Goal: Task Accomplishment & Management: Use online tool/utility

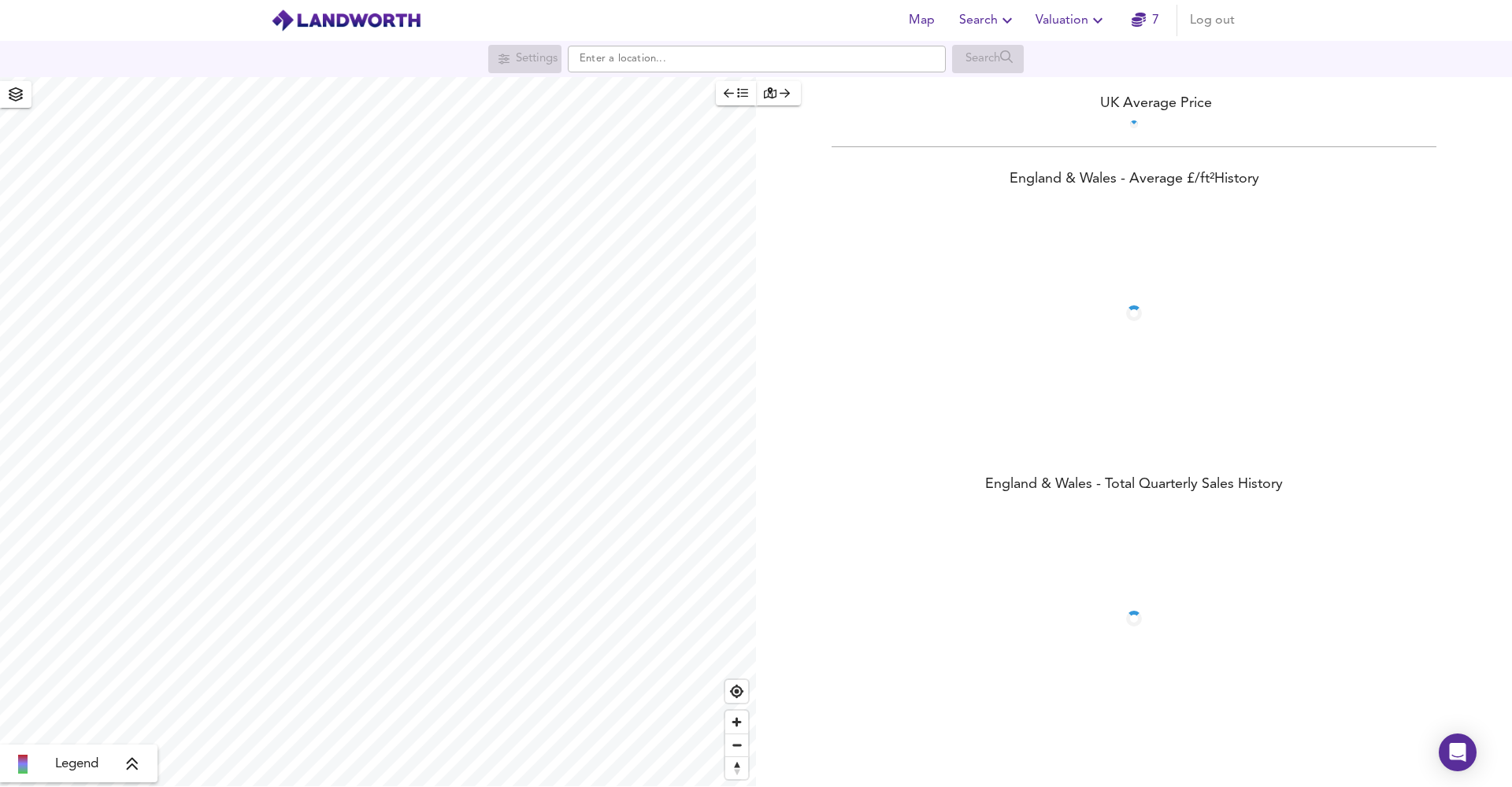
click at [1070, 16] on span "Valuation" at bounding box center [1071, 21] width 72 height 22
click at [1064, 54] on li "New Valuation Report" at bounding box center [1071, 56] width 188 height 29
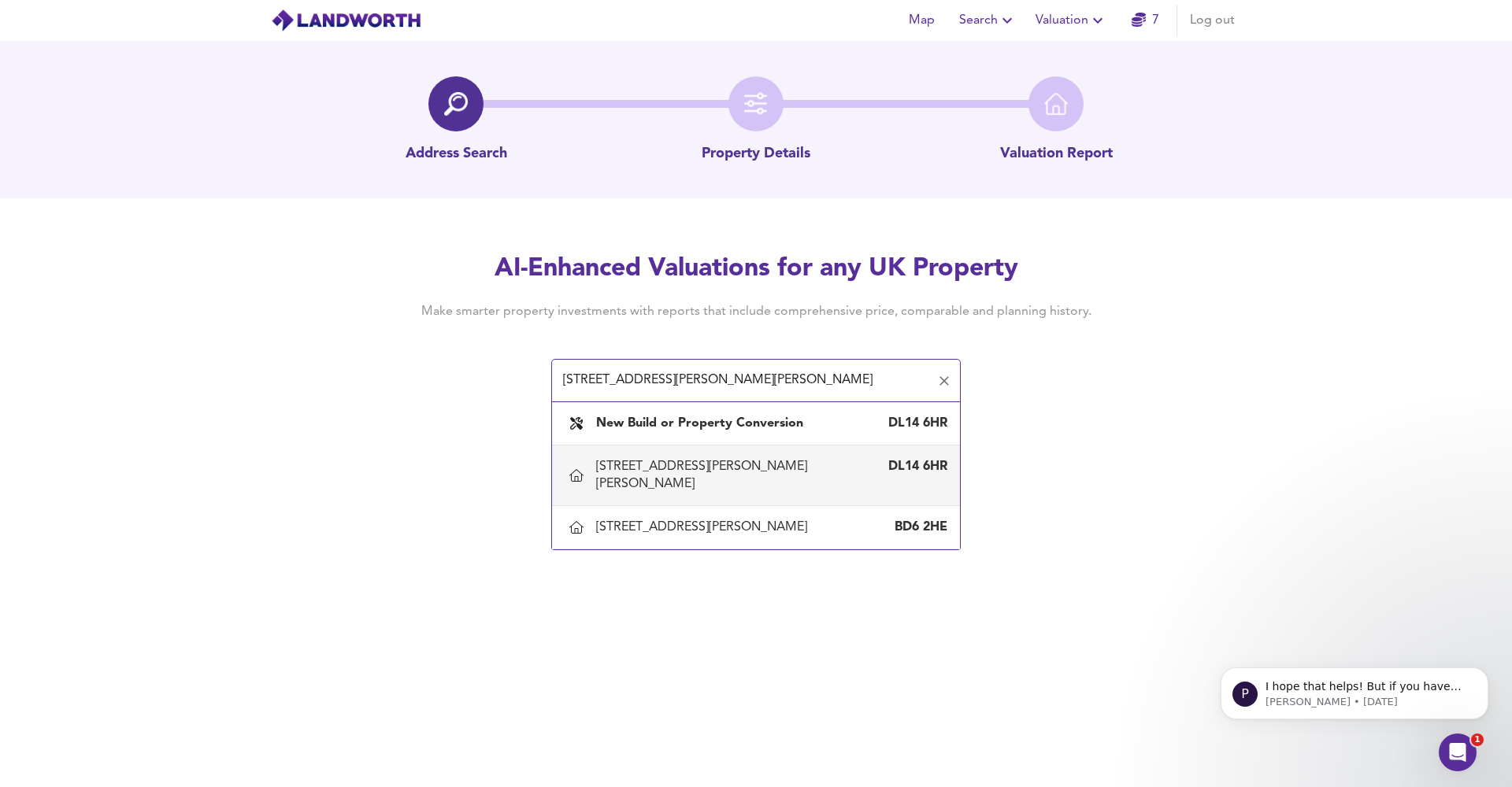
click at [794, 466] on div "[STREET_ADDRESS][PERSON_NAME][PERSON_NAME]" at bounding box center [740, 475] width 288 height 35
type input "[STREET_ADDRESS][PERSON_NAME][PERSON_NAME]"
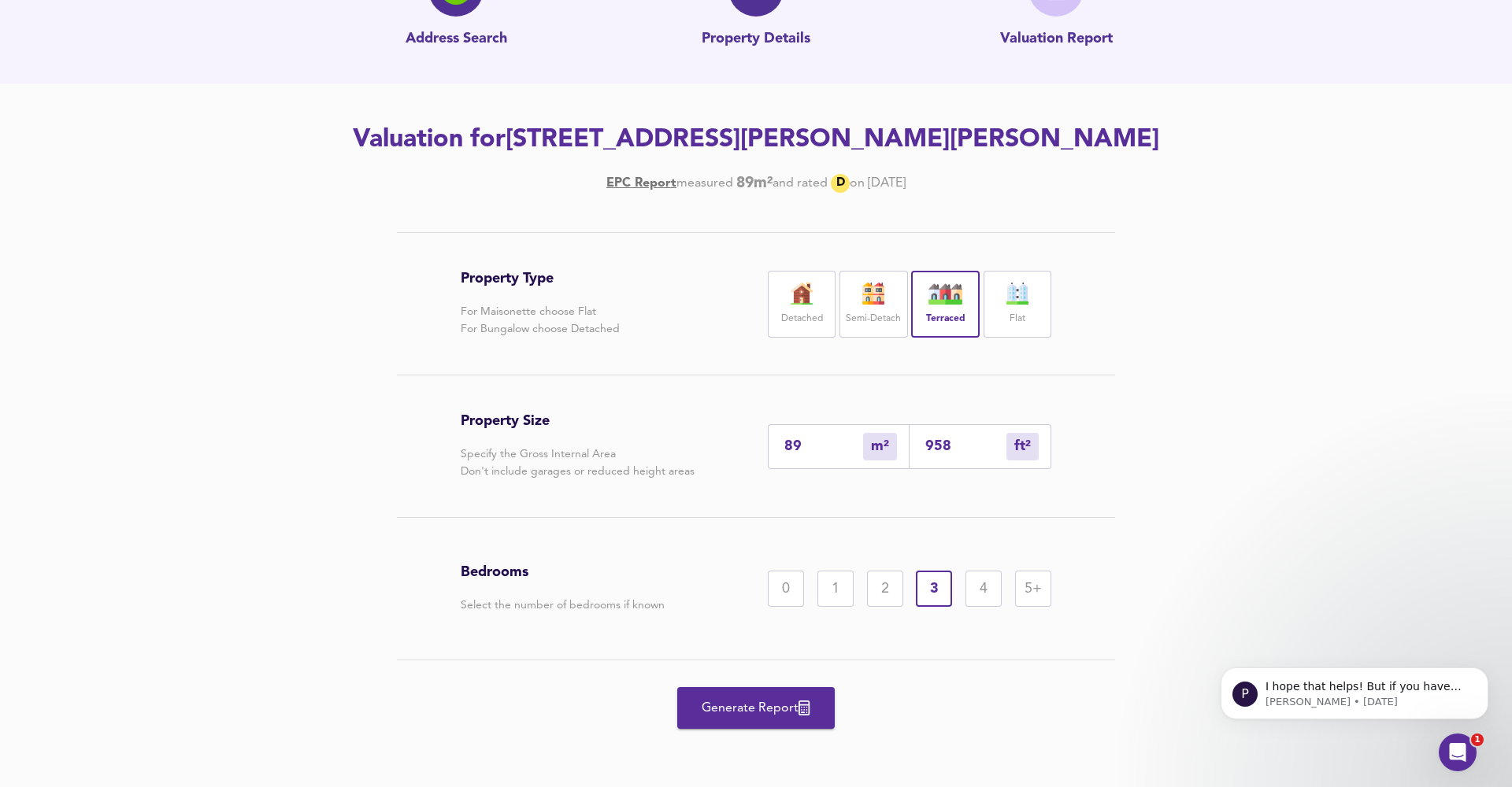
scroll to position [115, 0]
click at [778, 698] on span "Generate Report" at bounding box center [756, 708] width 126 height 22
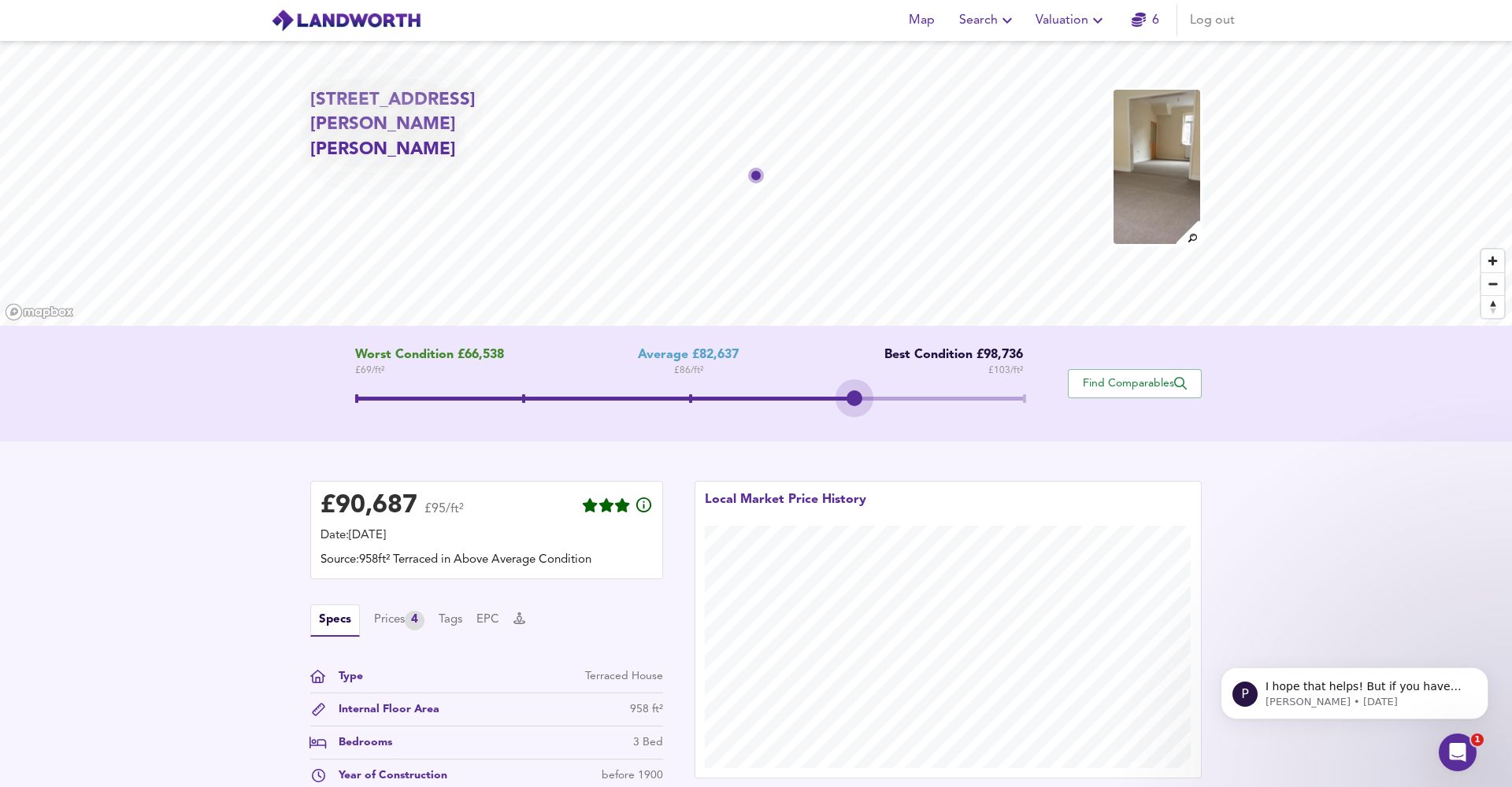
click at [862, 397] on span at bounding box center [689, 398] width 668 height 4
click at [689, 398] on span at bounding box center [522, 398] width 334 height 4
click at [855, 409] on span at bounding box center [689, 401] width 668 height 29
click at [1091, 19] on icon "button" at bounding box center [1097, 20] width 19 height 19
click at [1058, 46] on li "New Valuation Report" at bounding box center [1071, 56] width 188 height 29
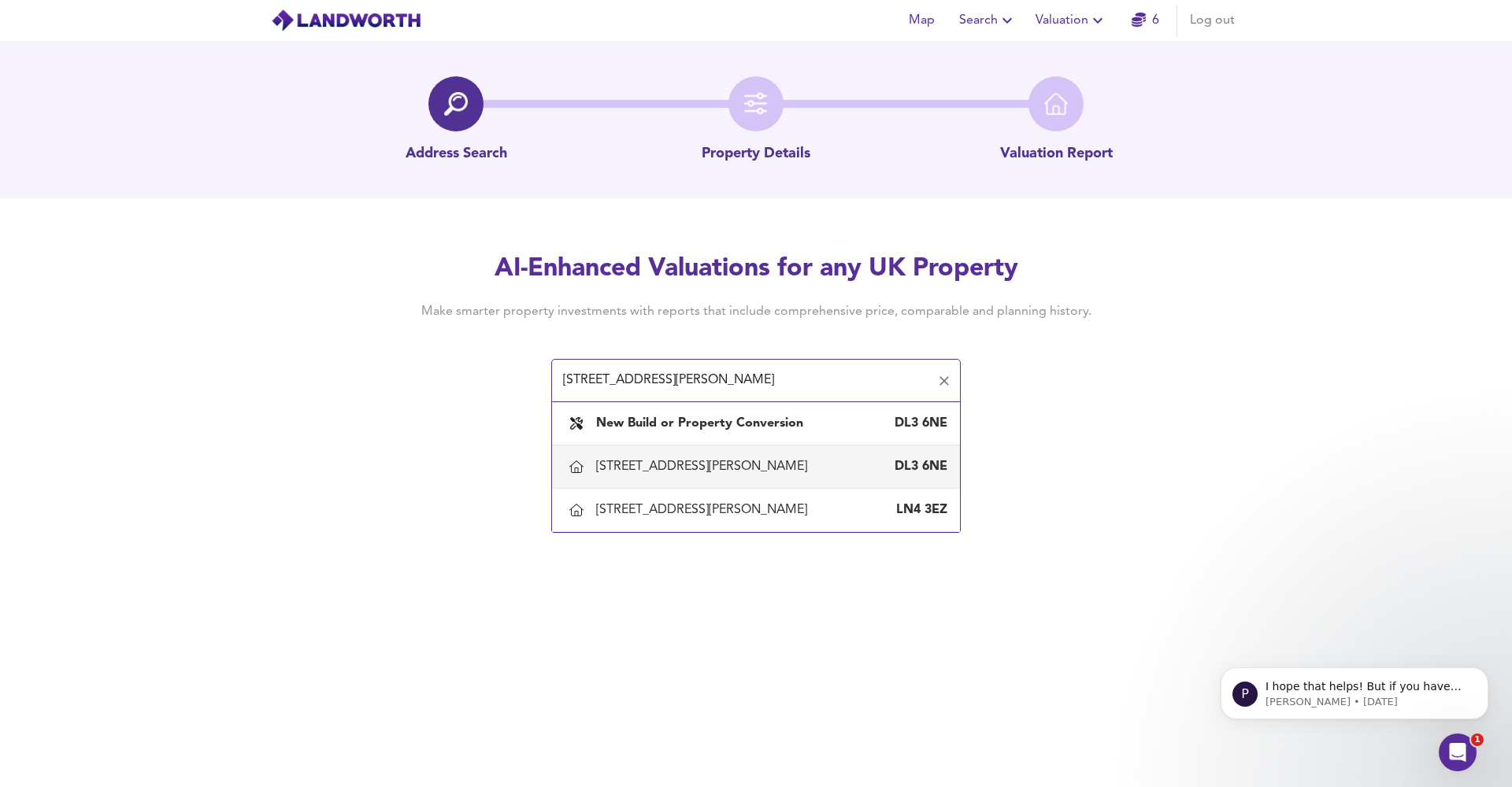
click at [683, 463] on div "[STREET_ADDRESS][PERSON_NAME]" at bounding box center [705, 466] width 217 height 17
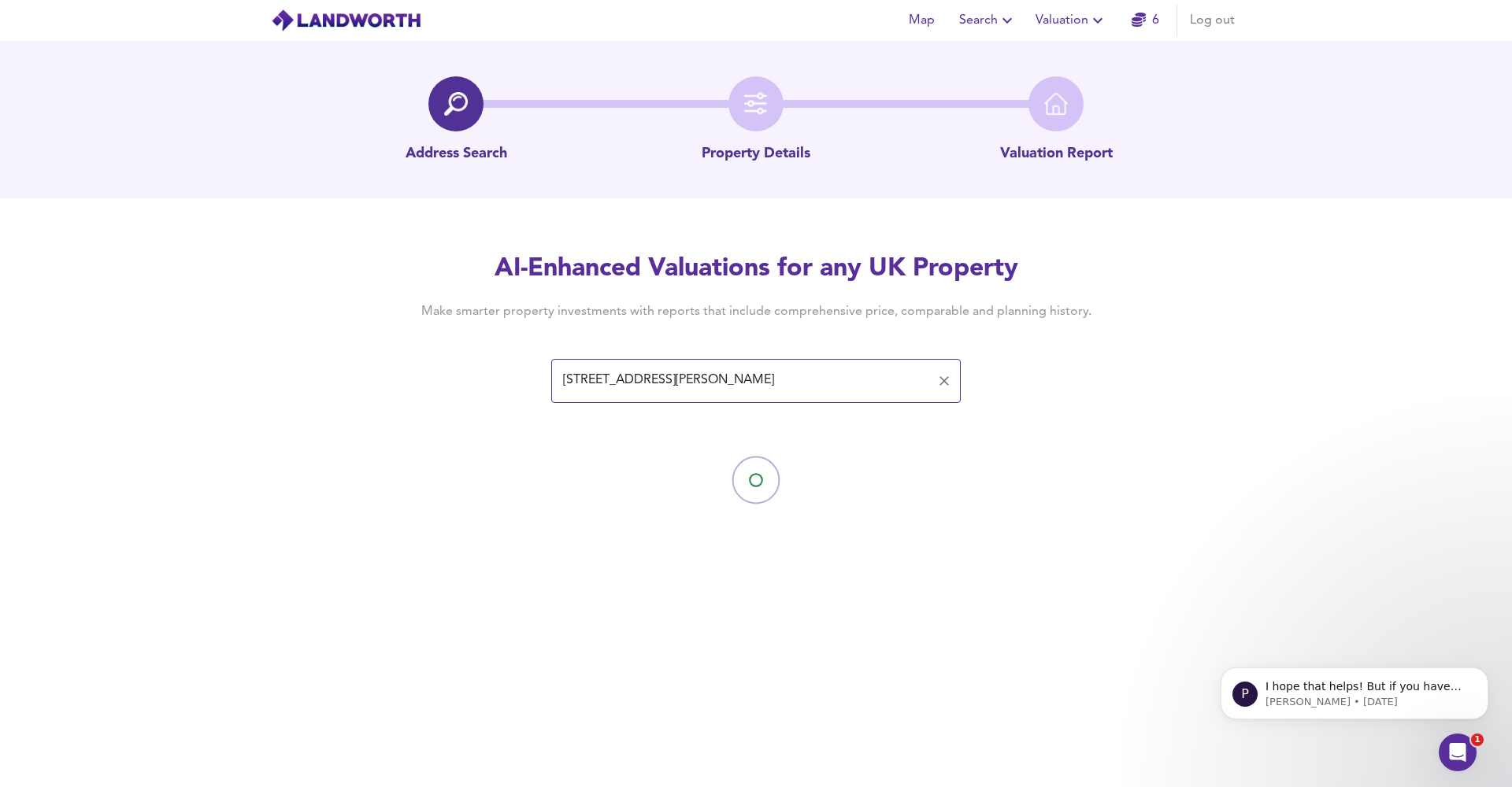
type input "[STREET_ADDRESS][PERSON_NAME]"
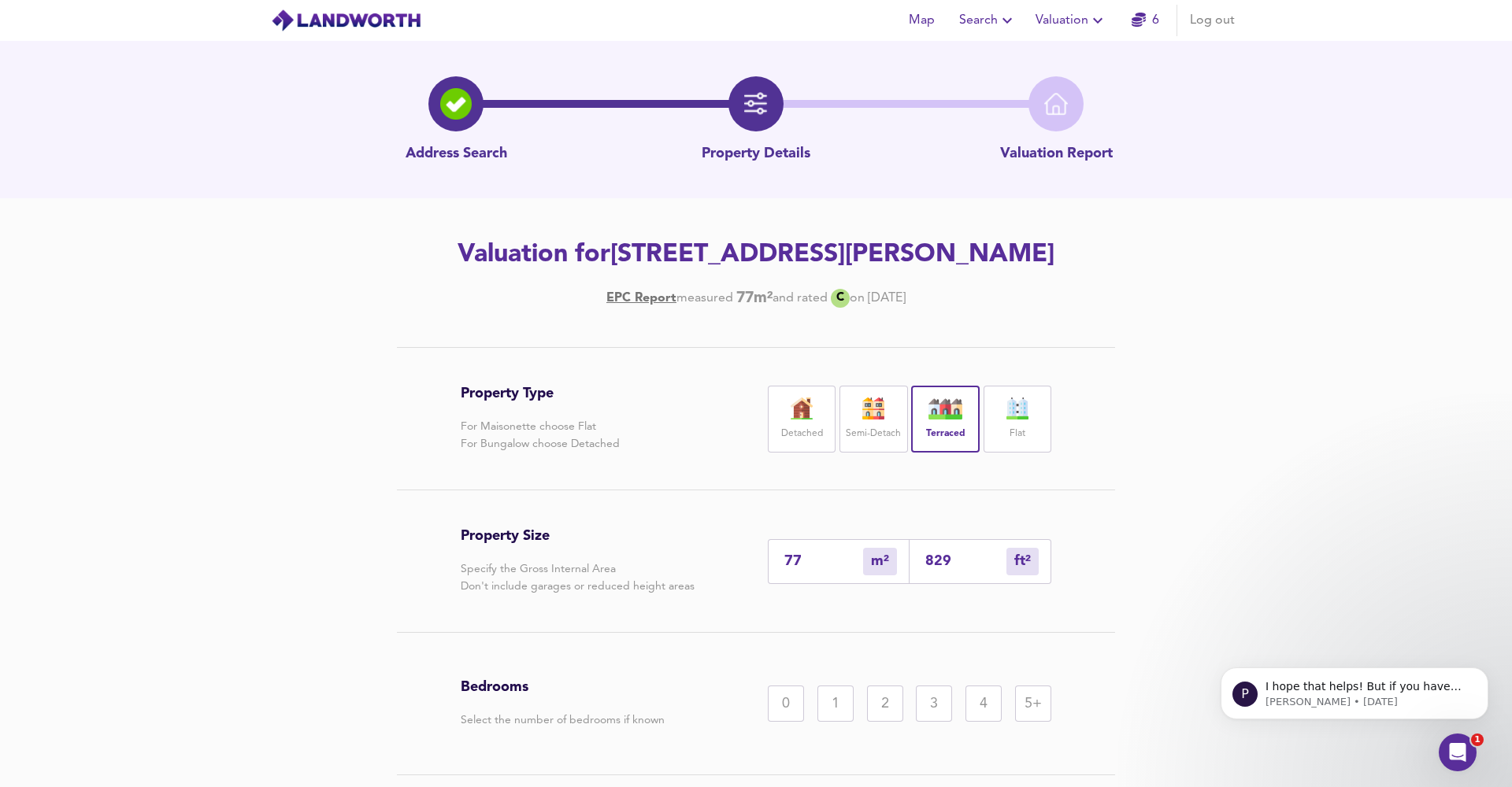
click at [899, 709] on div "2" at bounding box center [885, 704] width 36 height 36
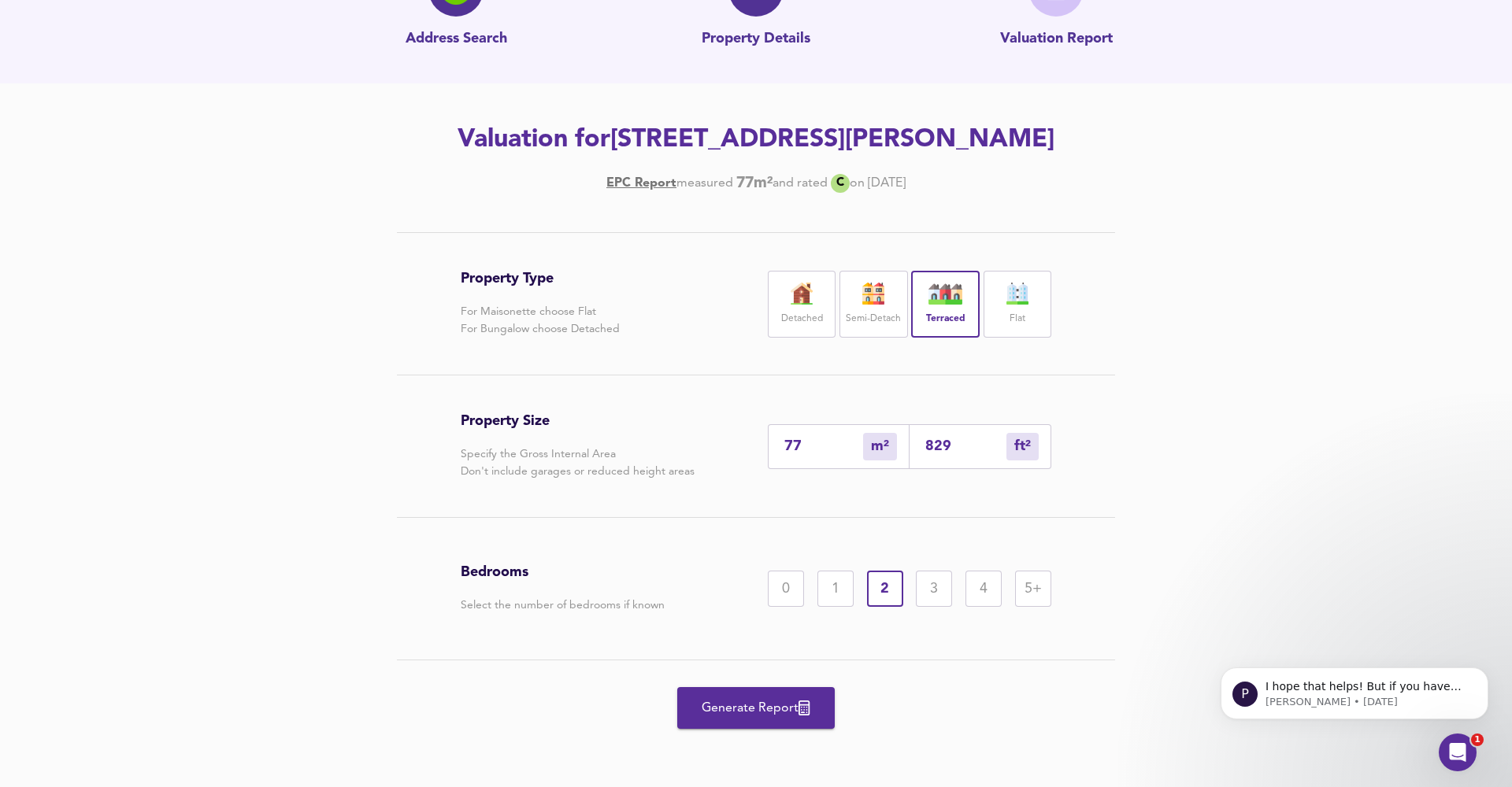
scroll to position [115, 0]
click at [784, 701] on span "Generate Report" at bounding box center [756, 708] width 126 height 22
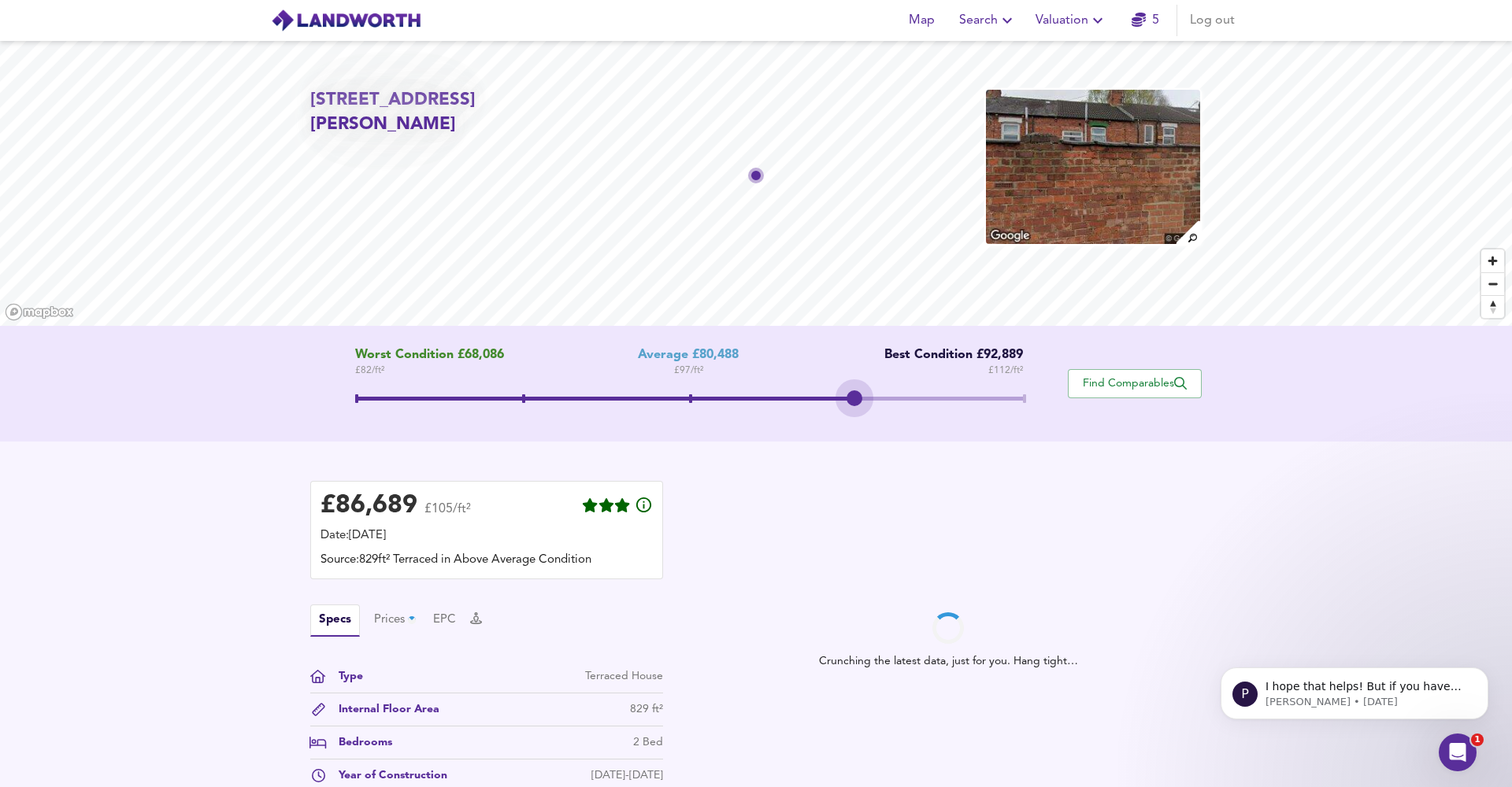
click at [858, 391] on span at bounding box center [689, 401] width 668 height 29
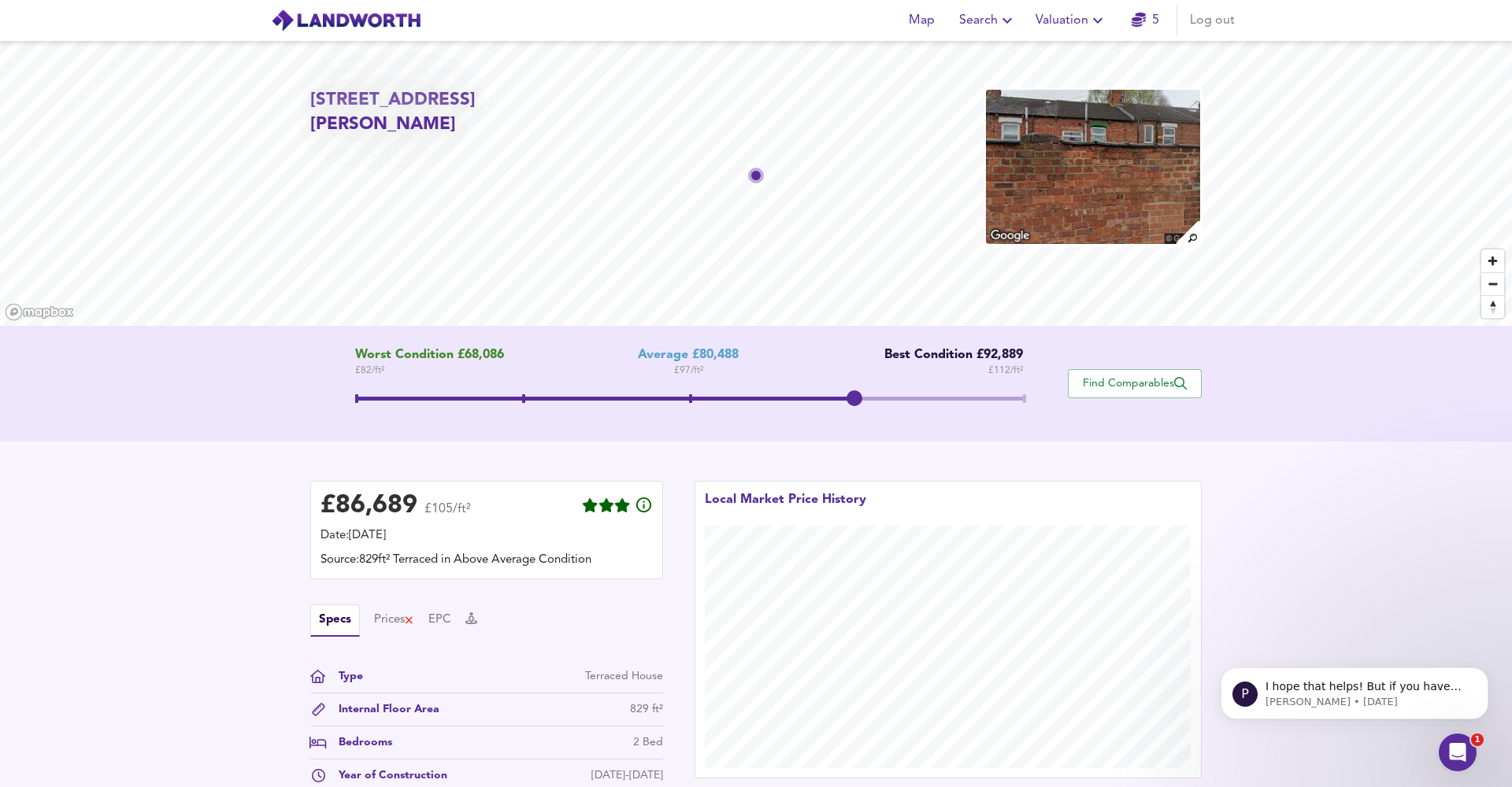
click at [1018, 398] on span at bounding box center [689, 398] width 668 height 4
click at [857, 393] on span at bounding box center [689, 401] width 668 height 29
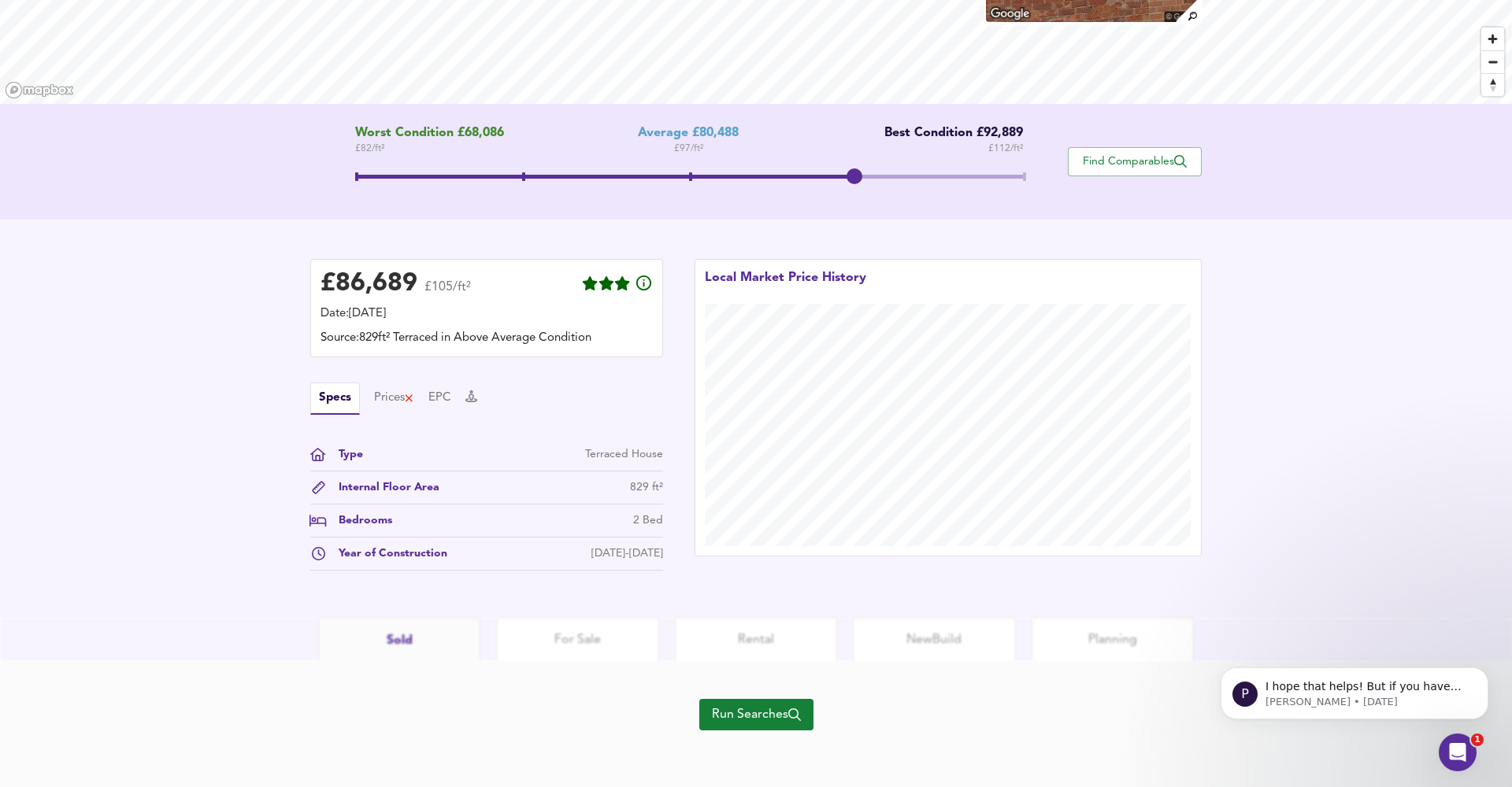
scroll to position [202, 0]
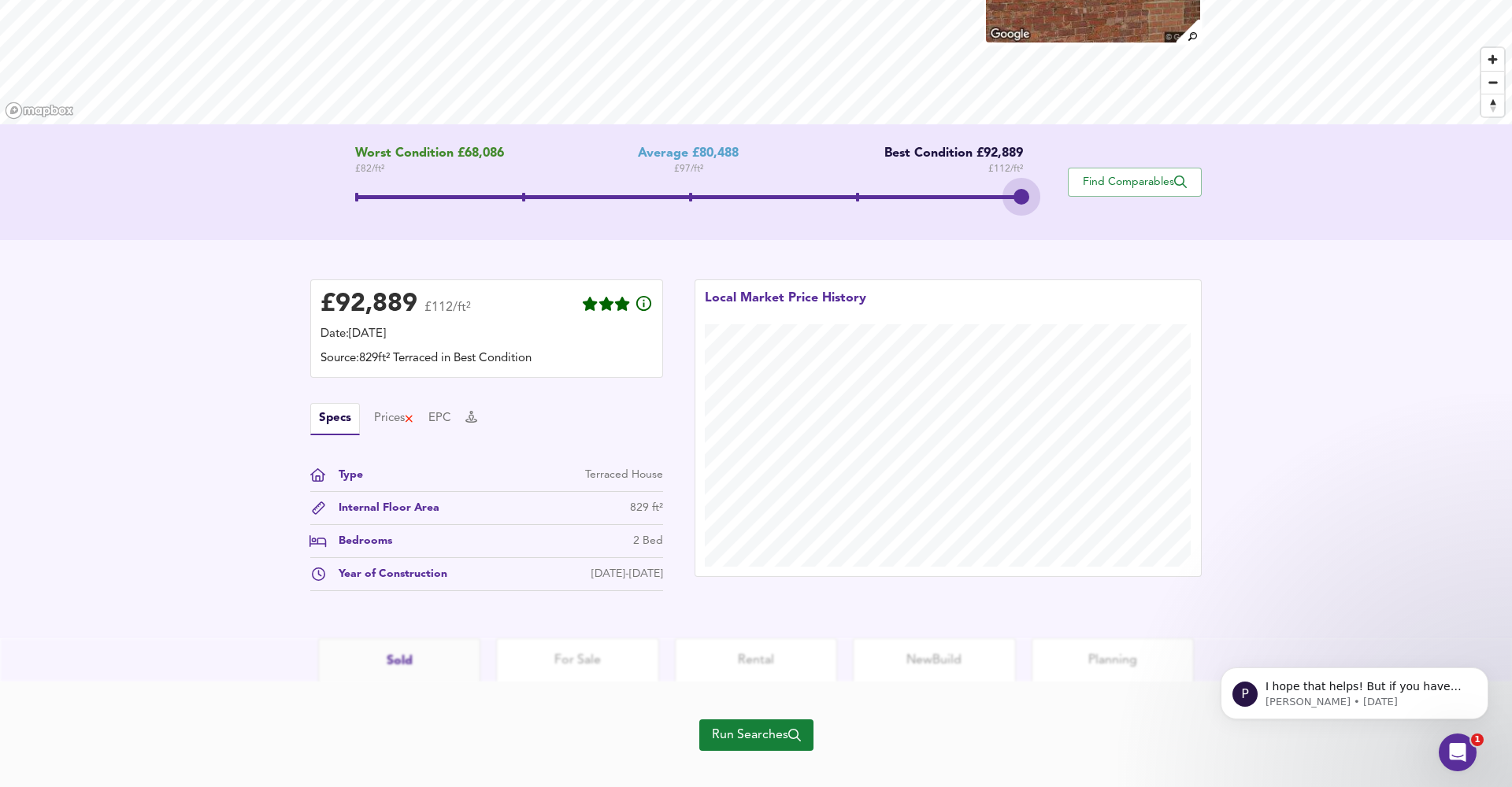
click at [1022, 195] on span at bounding box center [689, 199] width 668 height 29
click at [847, 191] on span at bounding box center [689, 199] width 668 height 29
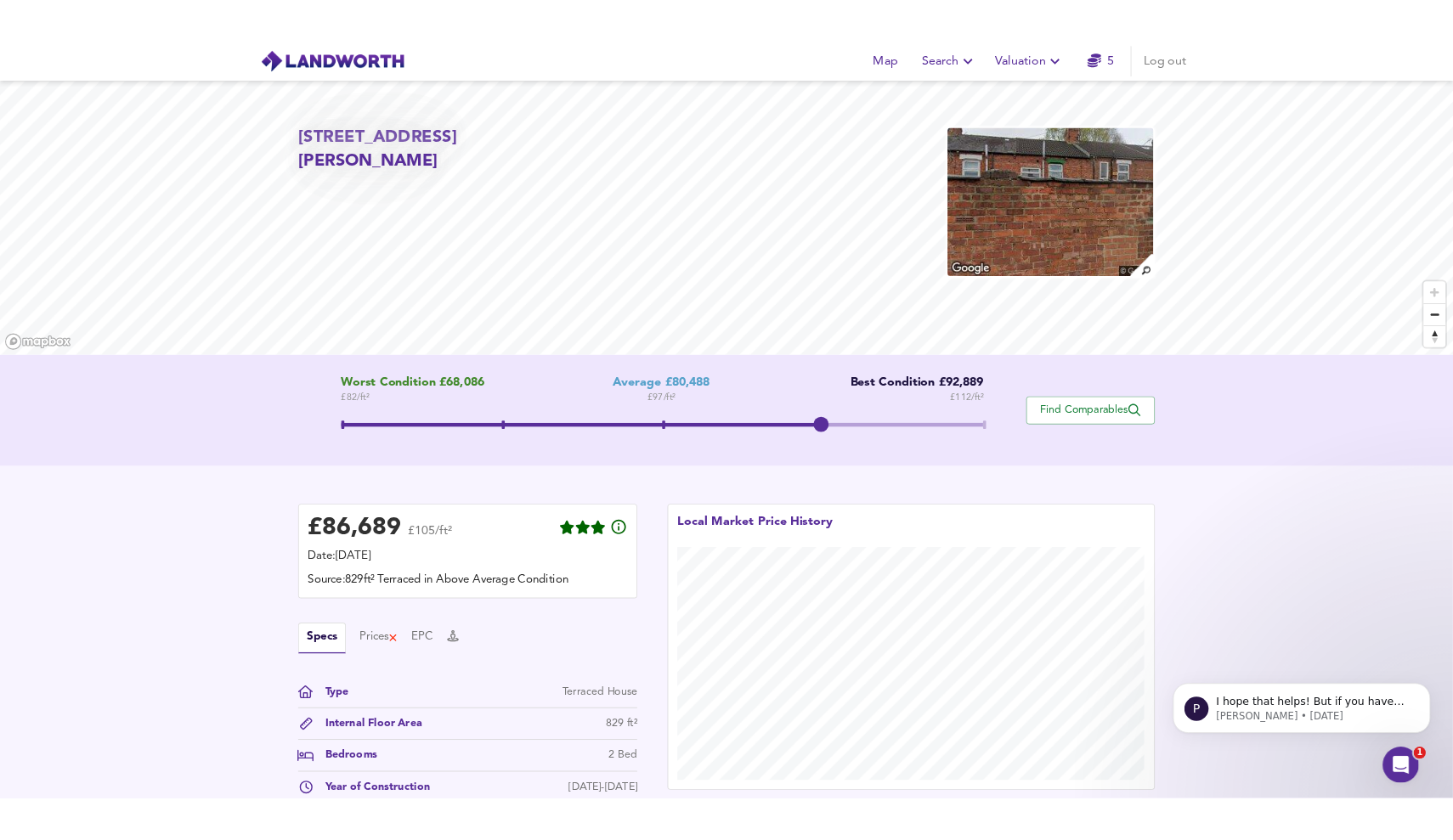
scroll to position [0, 0]
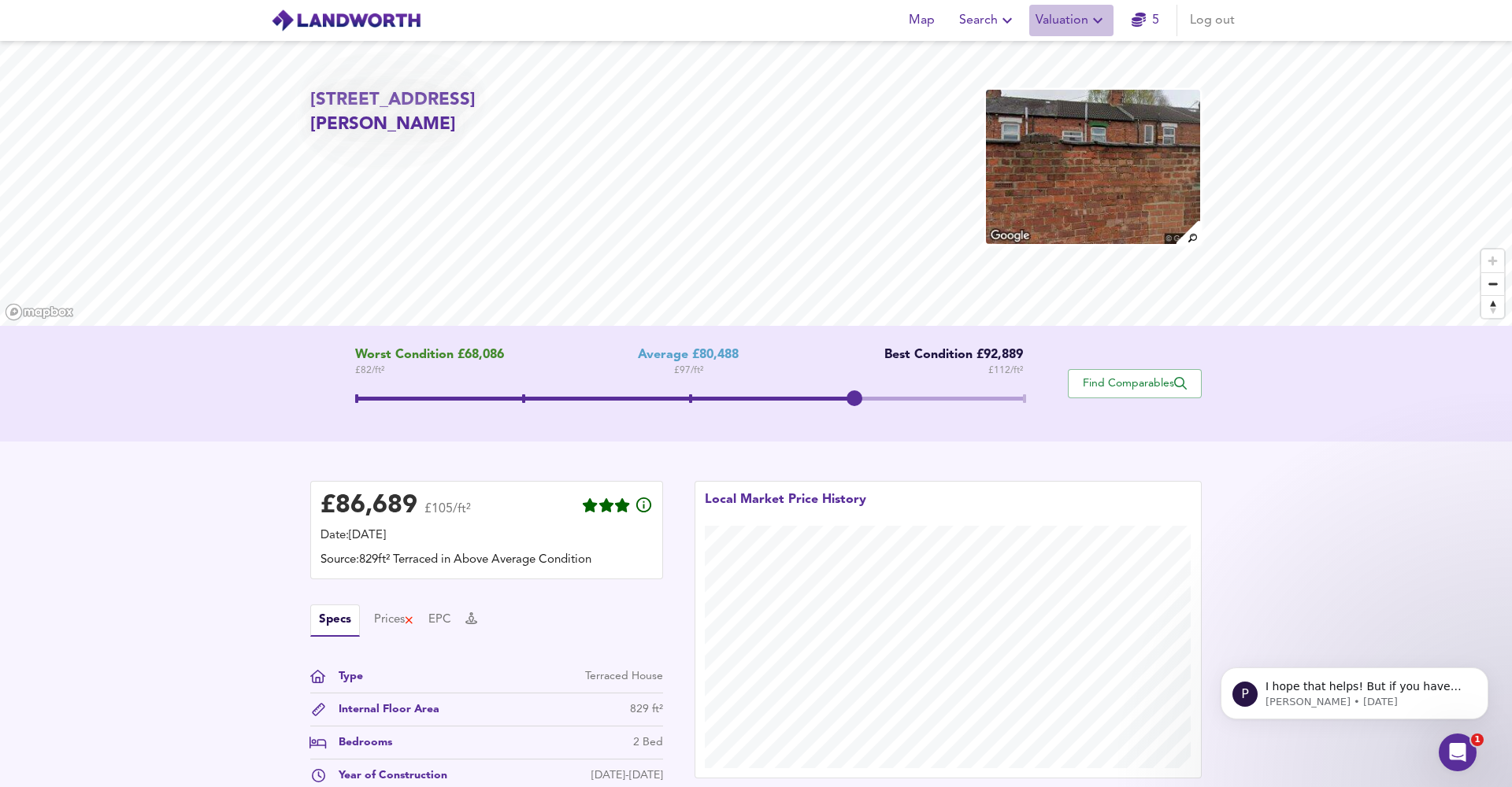
click at [1062, 21] on span "Valuation" at bounding box center [1071, 21] width 72 height 22
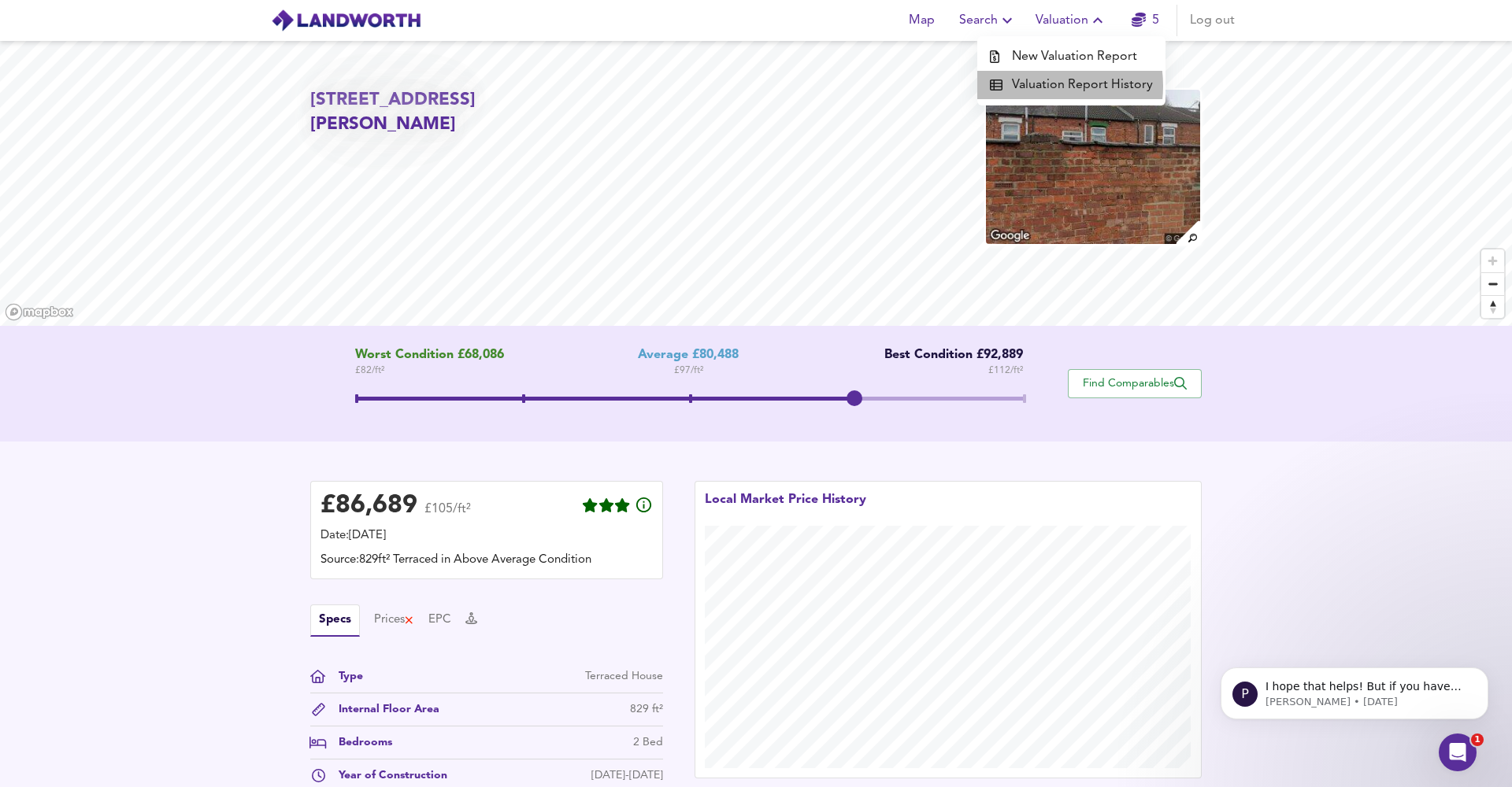
click at [1037, 86] on li "Valuation Report History" at bounding box center [1071, 85] width 188 height 29
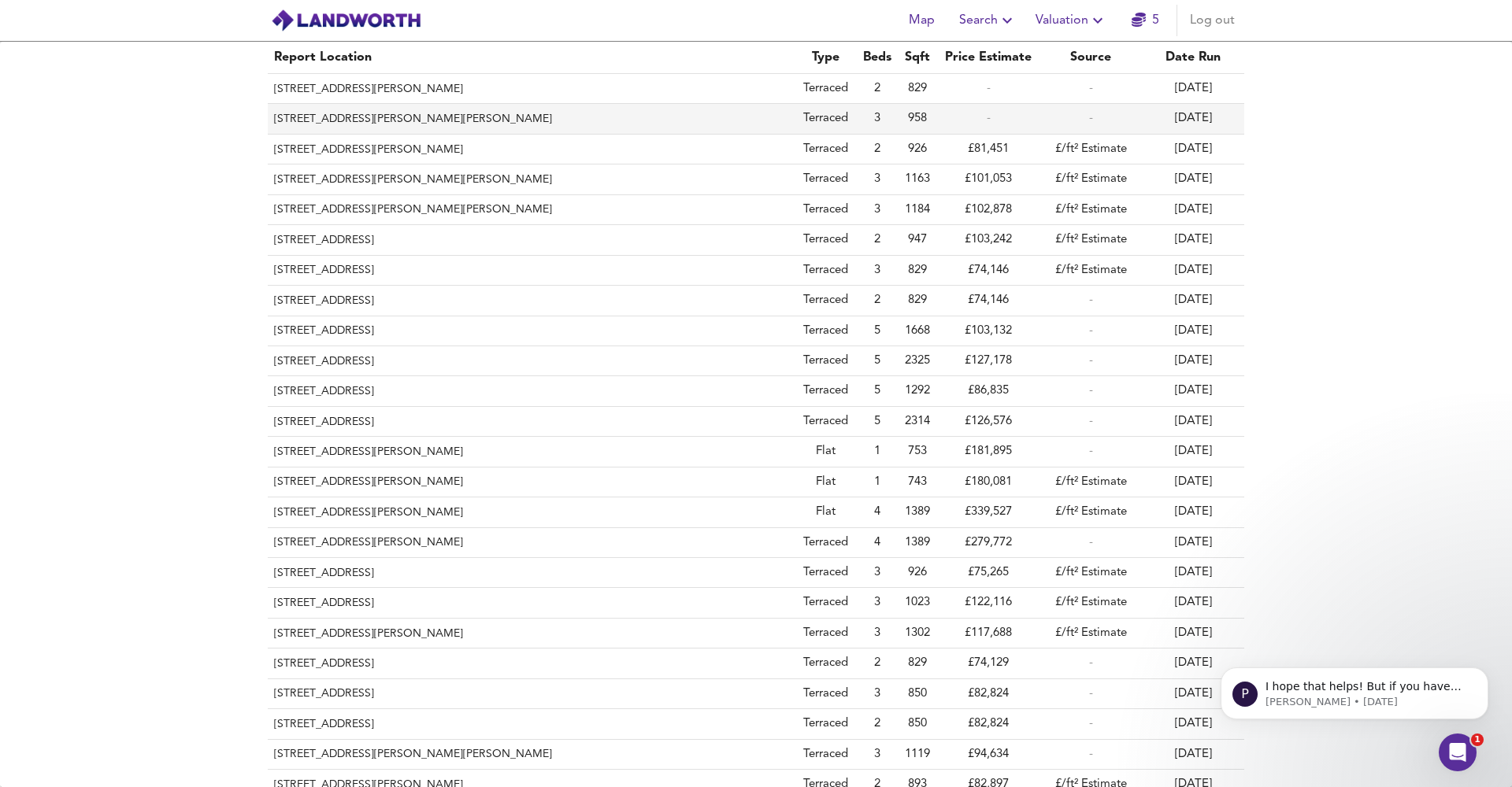
click at [404, 117] on th "[STREET_ADDRESS][PERSON_NAME][PERSON_NAME]" at bounding box center [530, 118] width 526 height 30
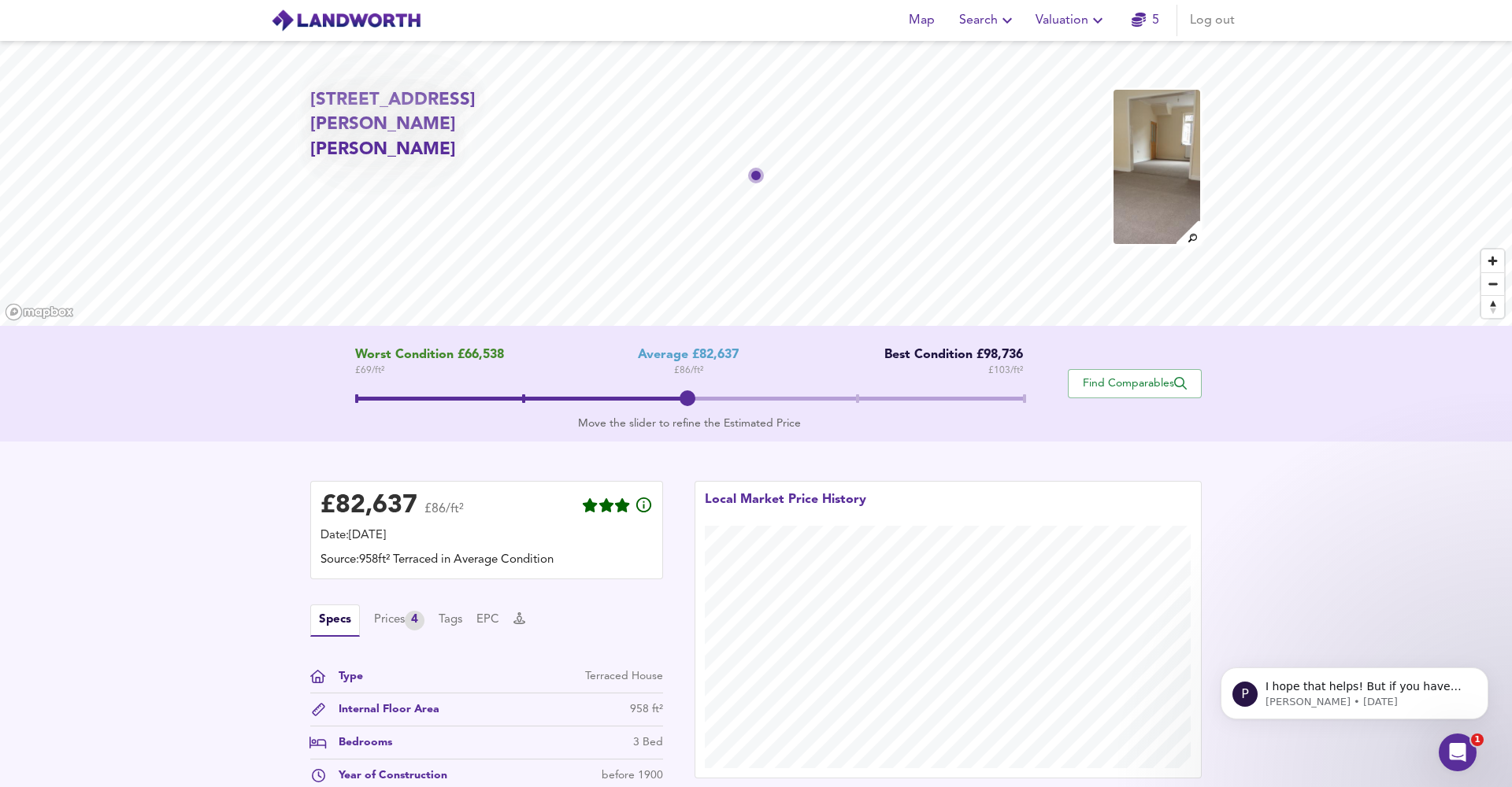
click at [854, 390] on span at bounding box center [689, 401] width 668 height 29
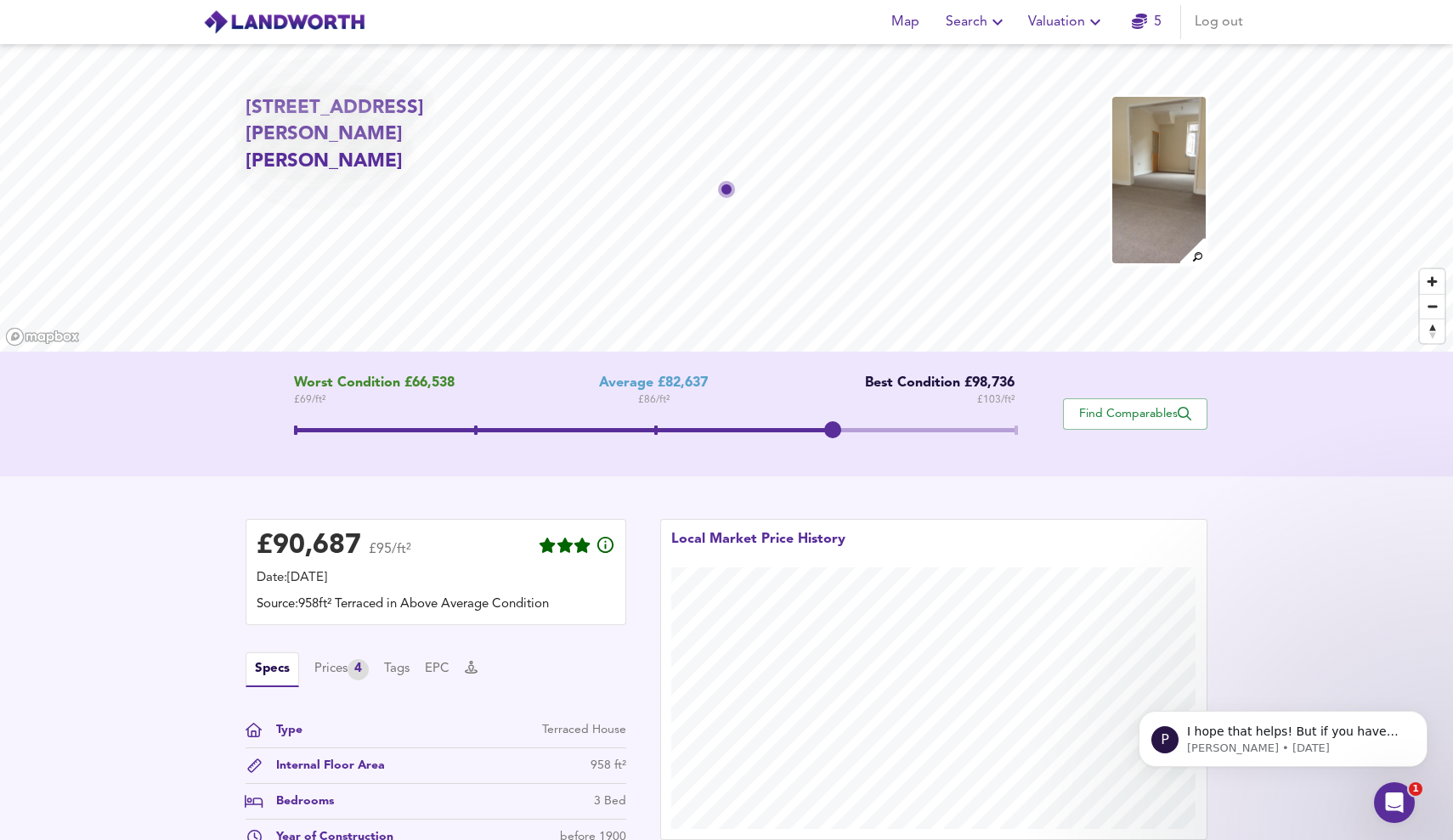
click at [1075, 32] on span "Valuation" at bounding box center [1067, 22] width 77 height 24
click at [1066, 57] on li "New Valuation Report" at bounding box center [1067, 61] width 203 height 31
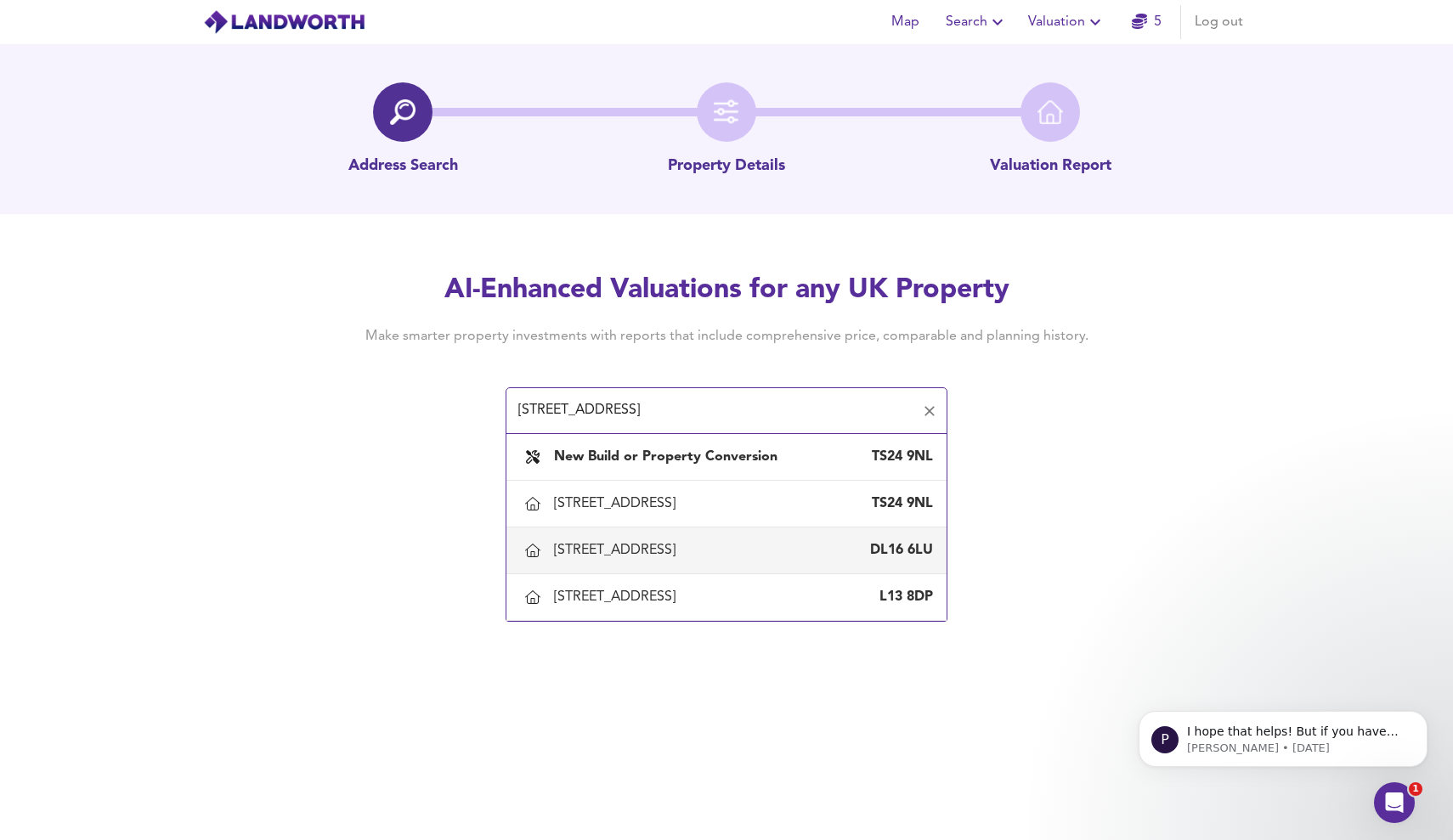
click at [617, 558] on div "[STREET_ADDRESS]" at bounding box center [618, 550] width 129 height 18
type input "[STREET_ADDRESS]"
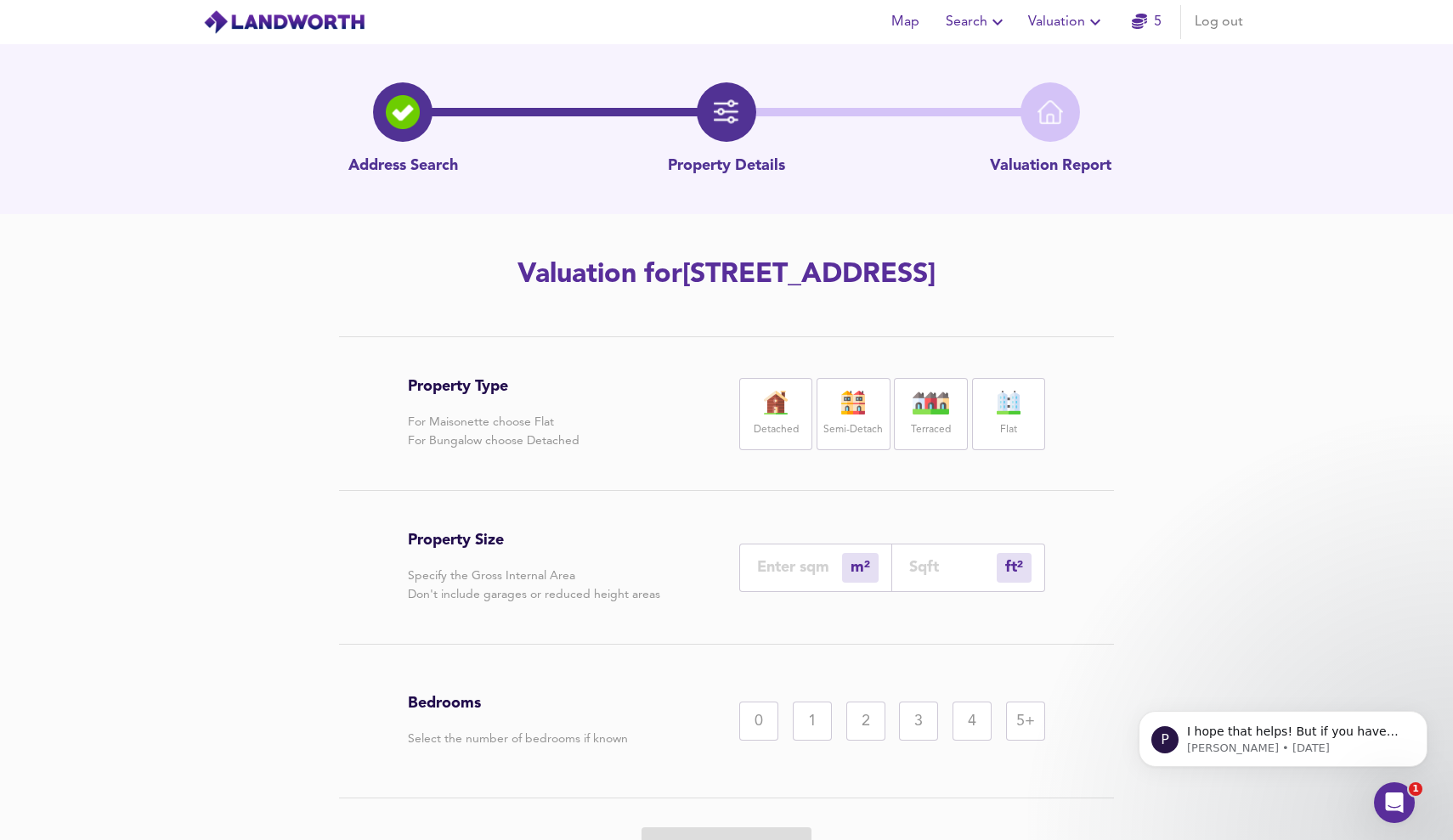
click at [878, 720] on div "2" at bounding box center [865, 721] width 39 height 39
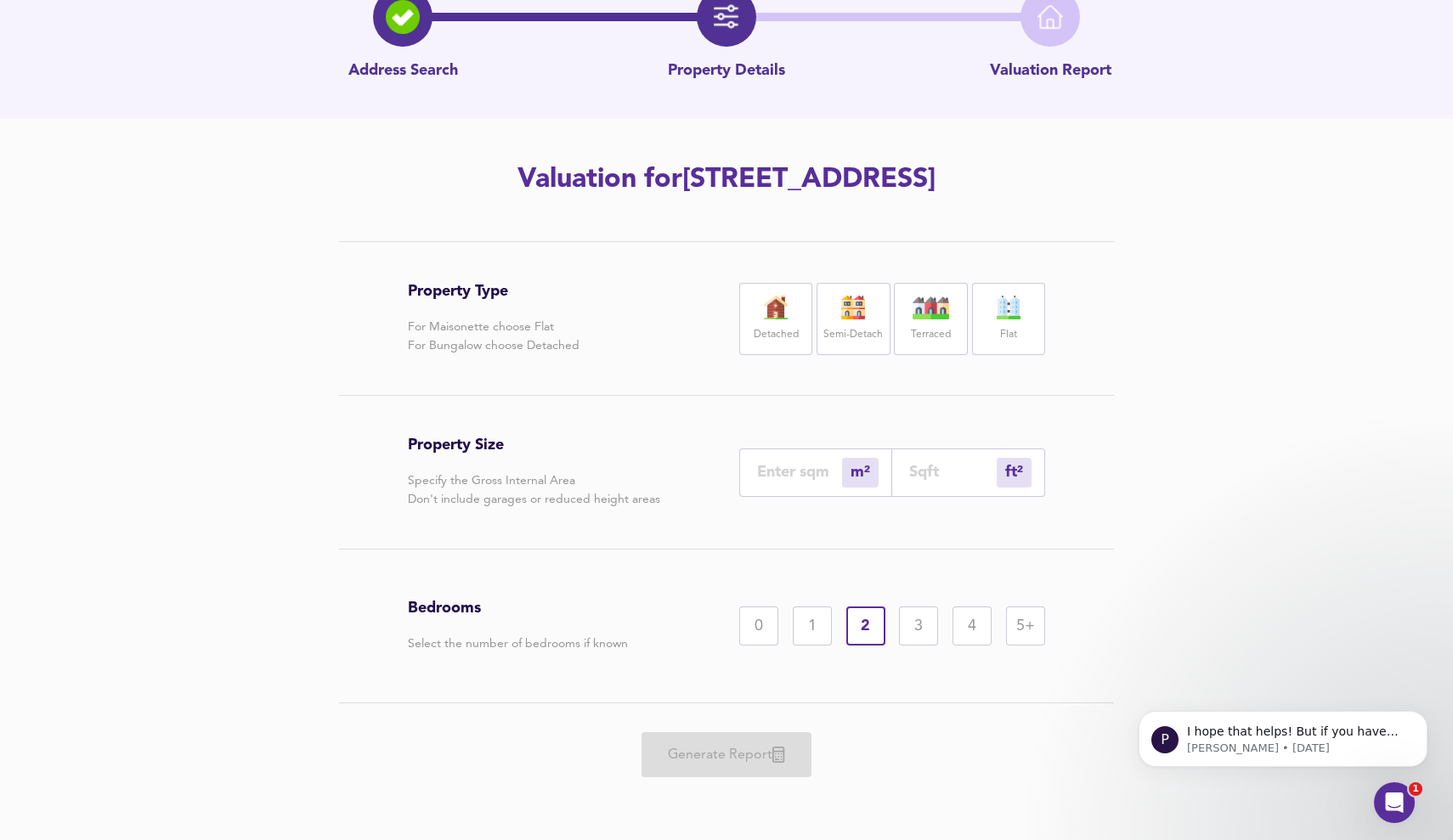
scroll to position [95, 0]
click at [796, 470] on input "number" at bounding box center [800, 471] width 85 height 17
type input "4"
type input "43"
type input "48"
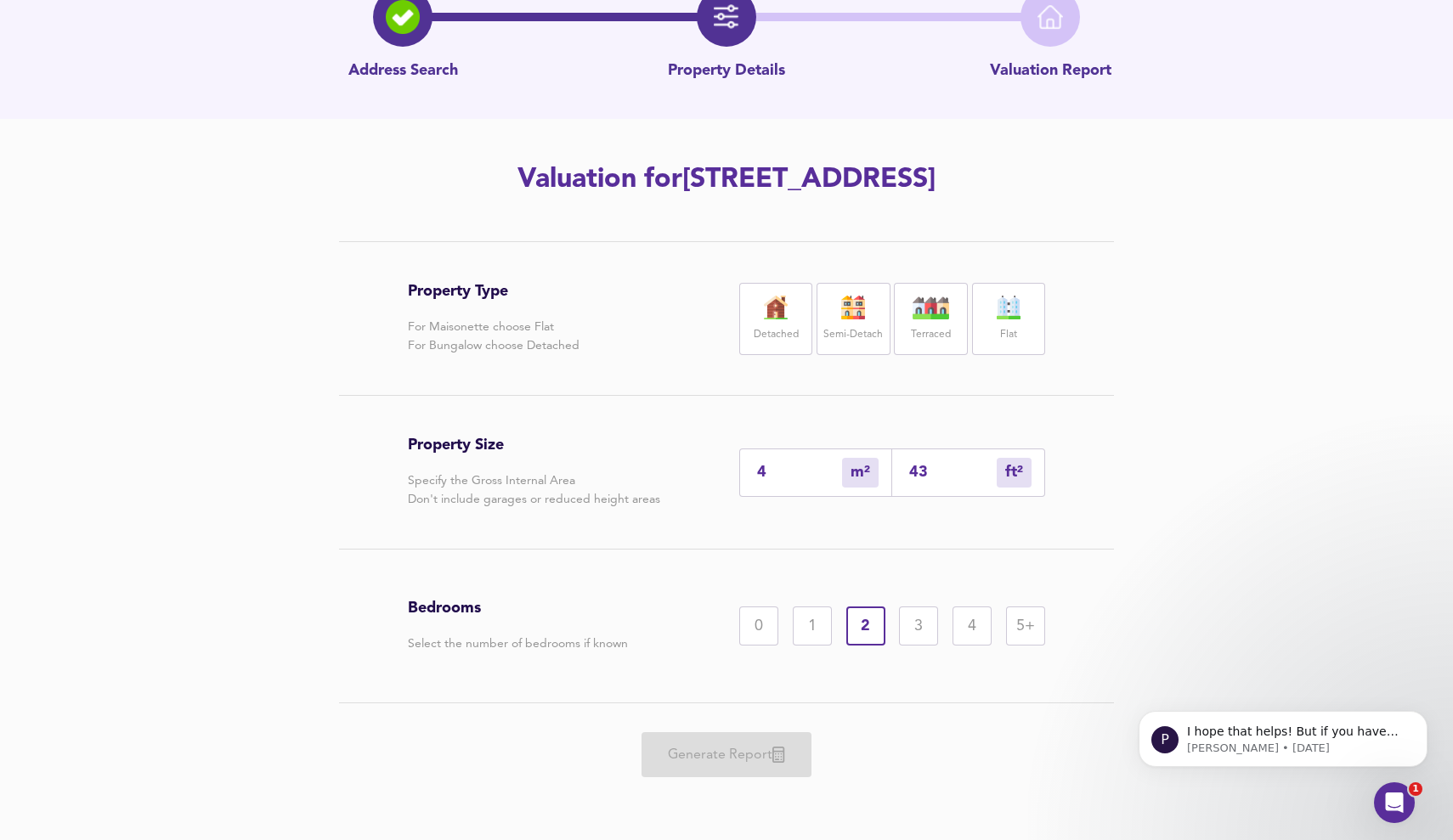
type input "517"
type input "4"
type input "43"
type input "5"
type input "54"
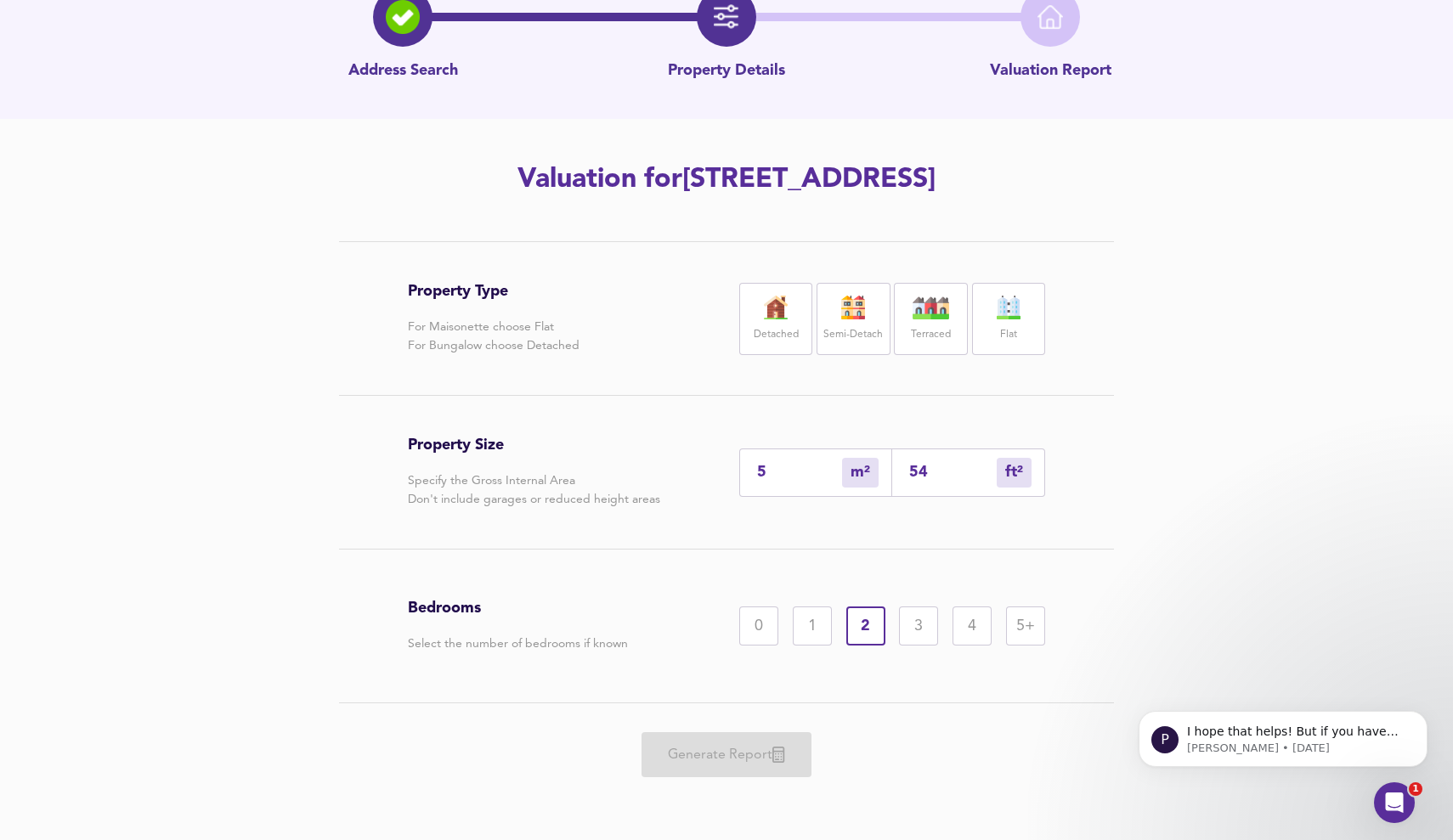
type input "52"
type input "560"
type input "52"
click at [908, 693] on div "Bedrooms Select the number of bedrooms if known 0 1 2 3 4 5+" at bounding box center [726, 626] width 637 height 153
click at [818, 630] on div "1" at bounding box center [812, 626] width 39 height 39
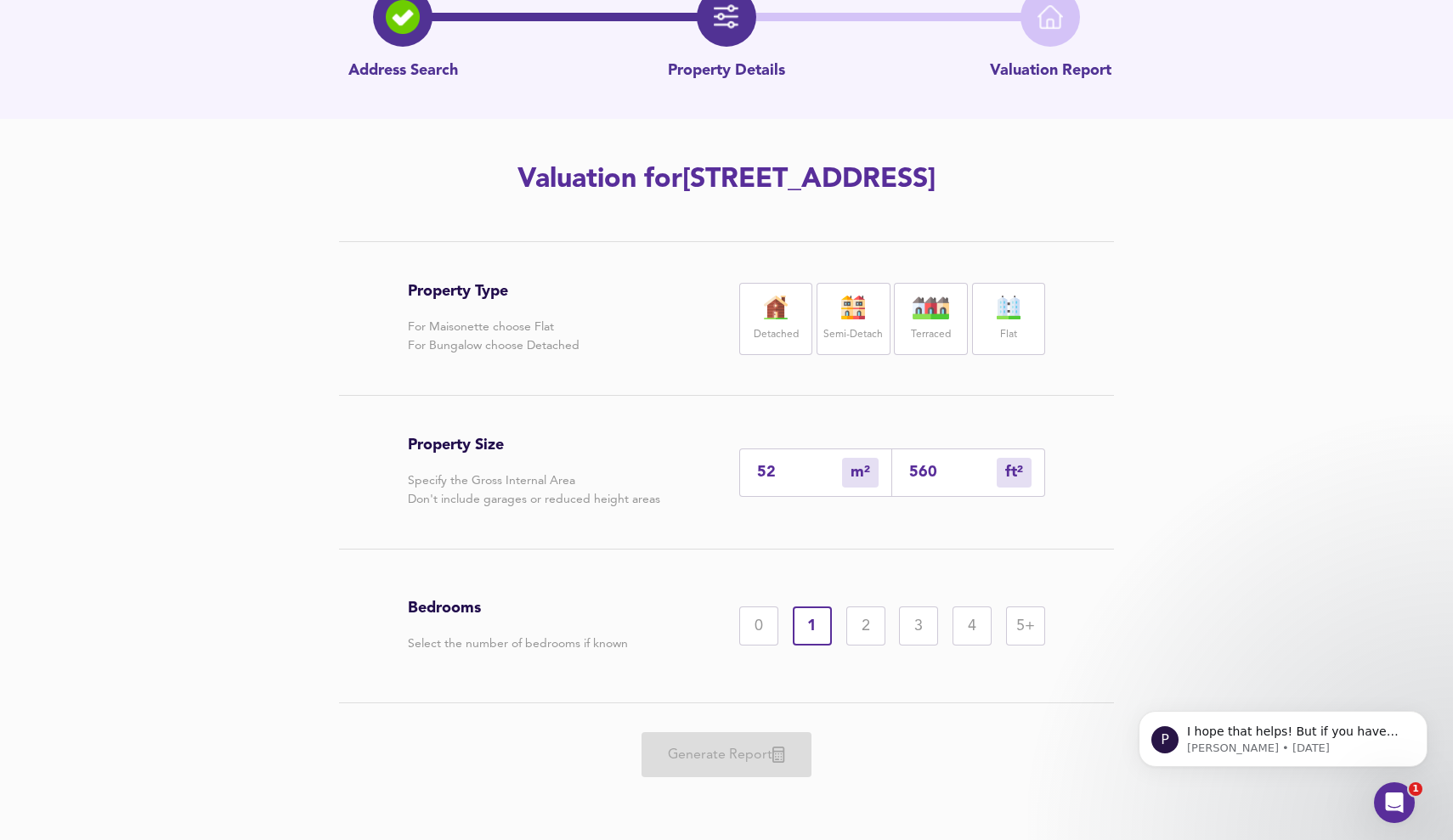
click at [853, 629] on div "2" at bounding box center [865, 626] width 39 height 39
click at [921, 316] on img at bounding box center [931, 308] width 43 height 24
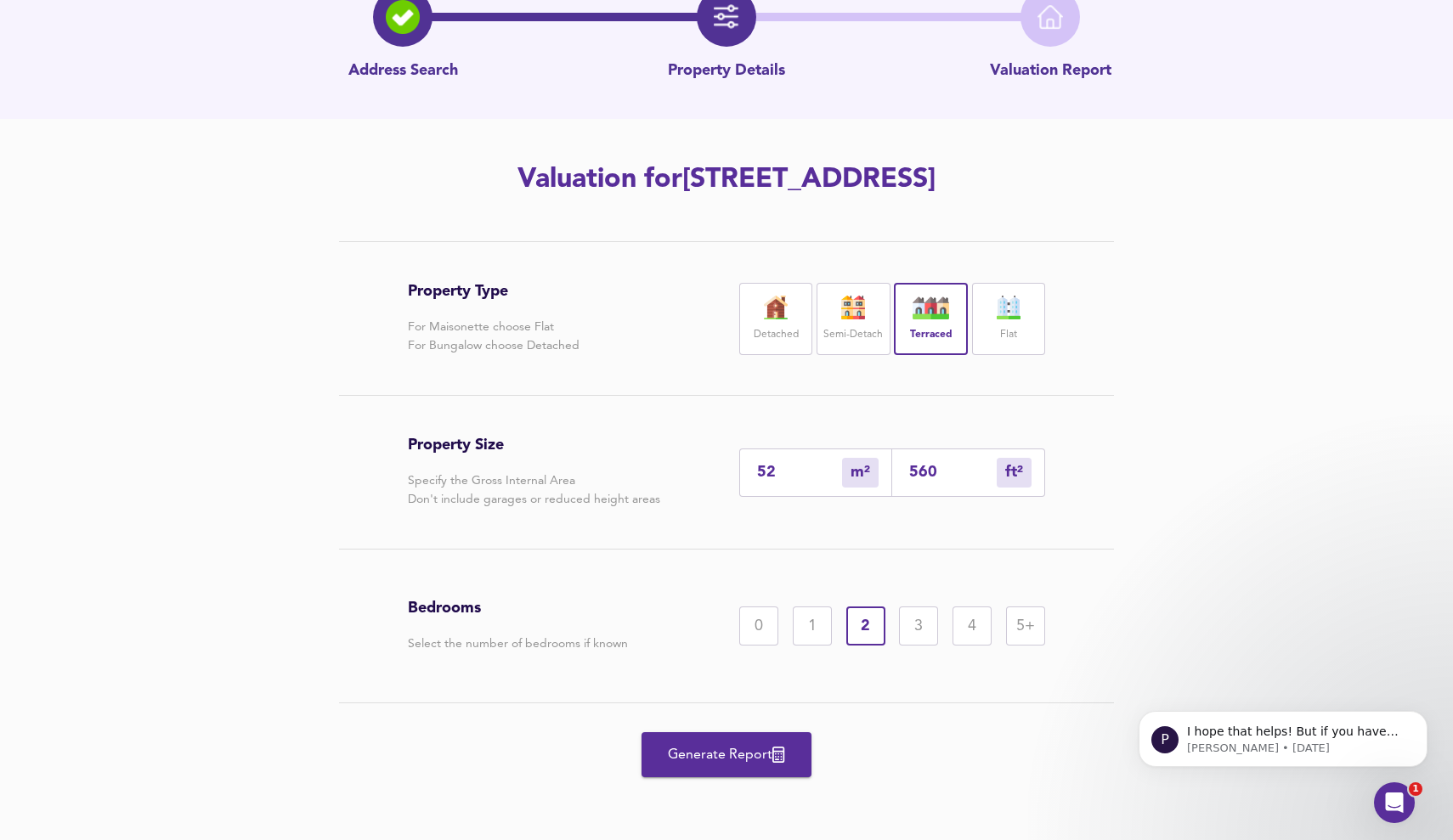
click at [748, 762] on span "Generate Report" at bounding box center [726, 755] width 136 height 24
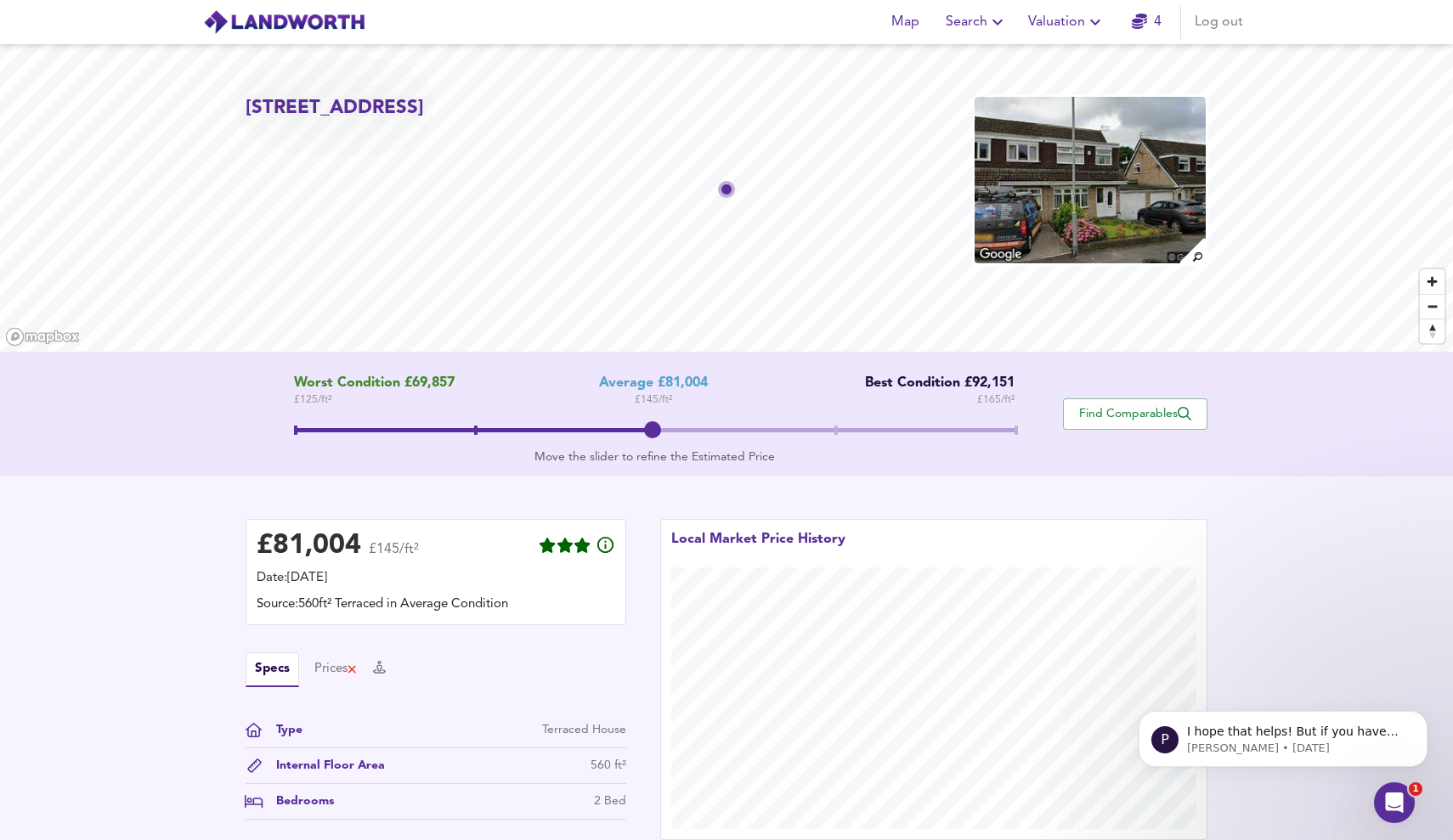
click at [1089, 228] on img at bounding box center [1090, 180] width 234 height 170
click at [1042, 18] on span "Valuation" at bounding box center [1067, 22] width 77 height 24
click at [1042, 62] on li "New Valuation Report" at bounding box center [1067, 61] width 203 height 31
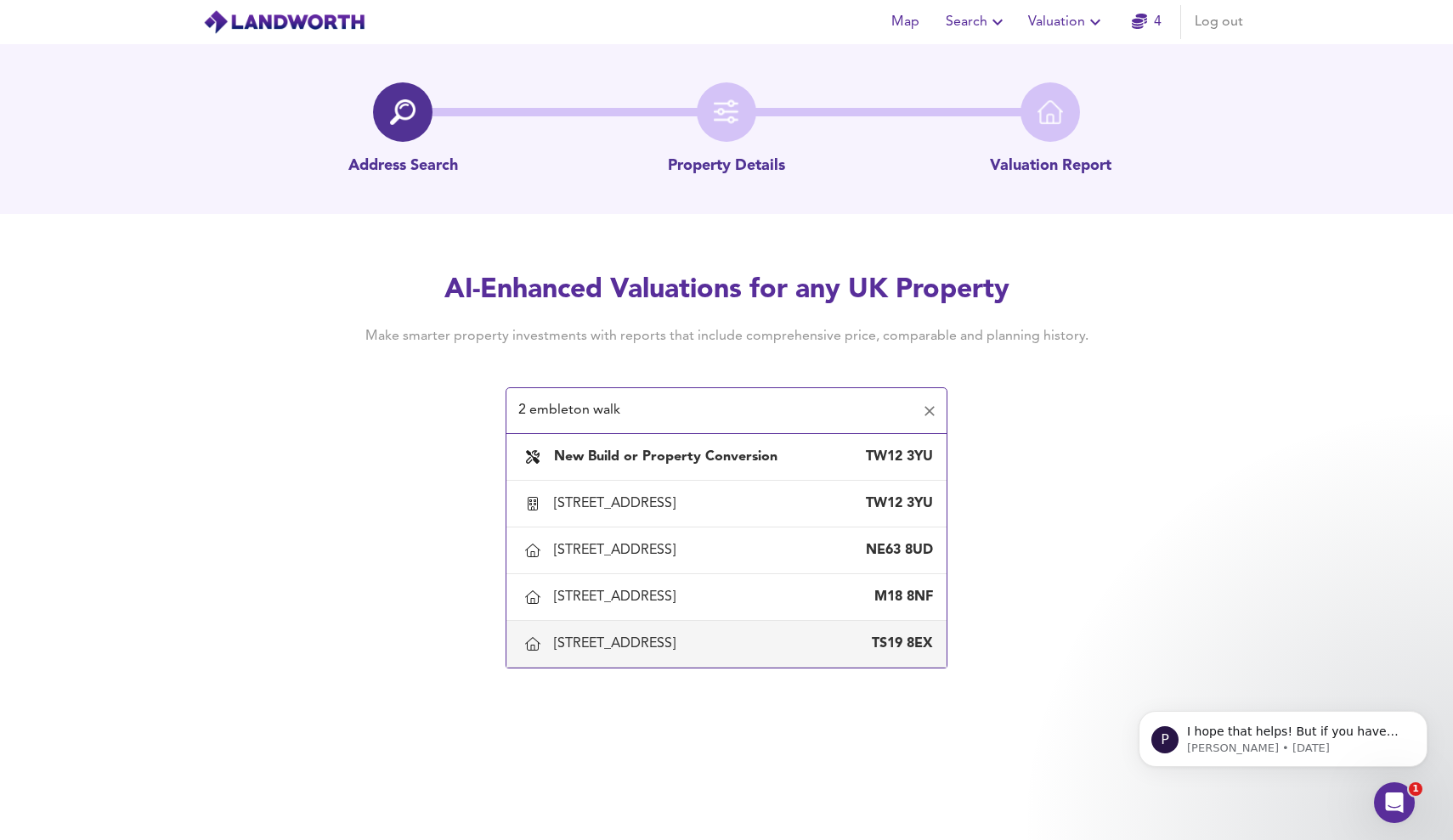
click at [616, 653] on div "[STREET_ADDRESS]" at bounding box center [618, 644] width 129 height 18
type input "[STREET_ADDRESS]"
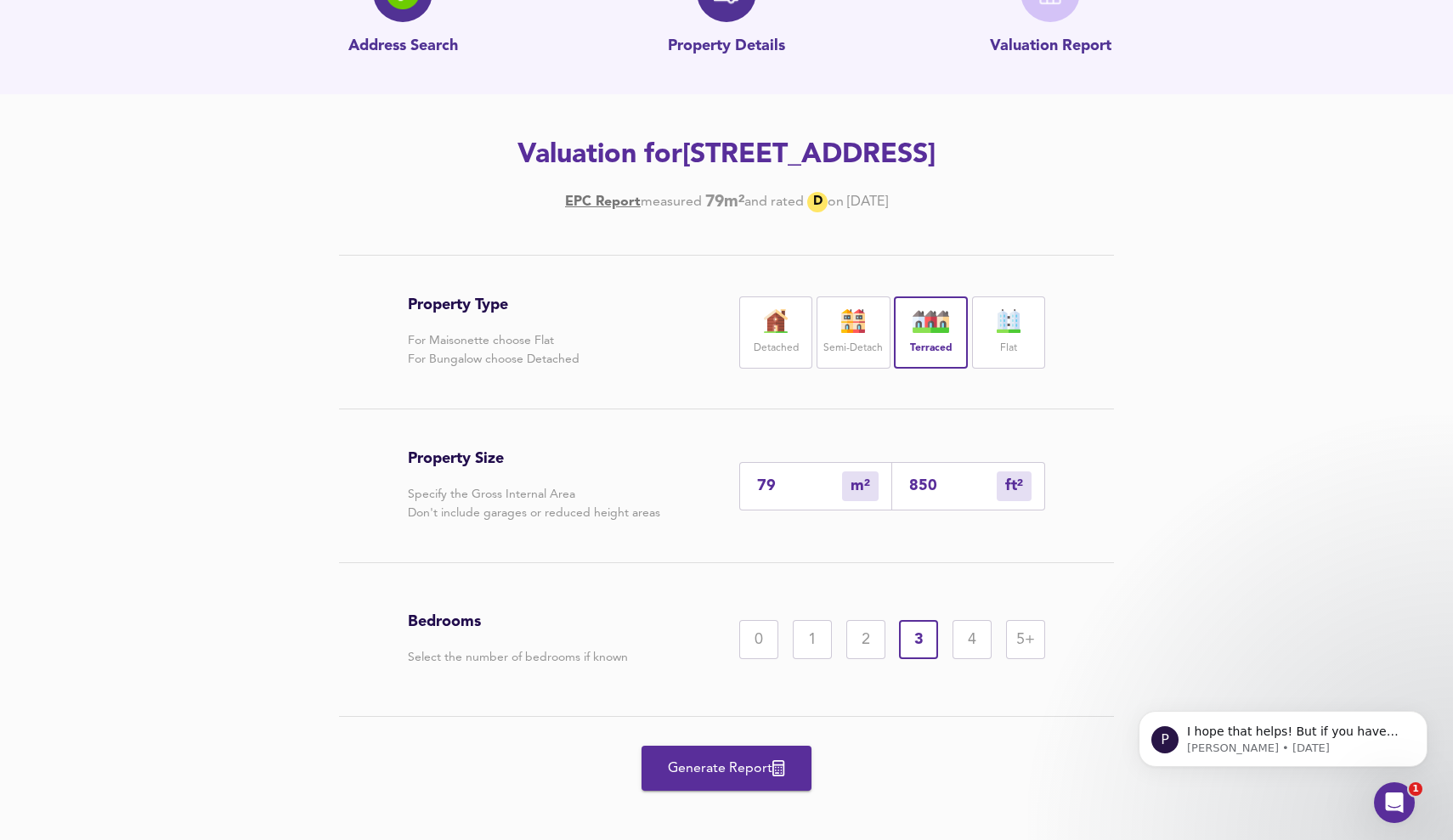
scroll to position [129, 0]
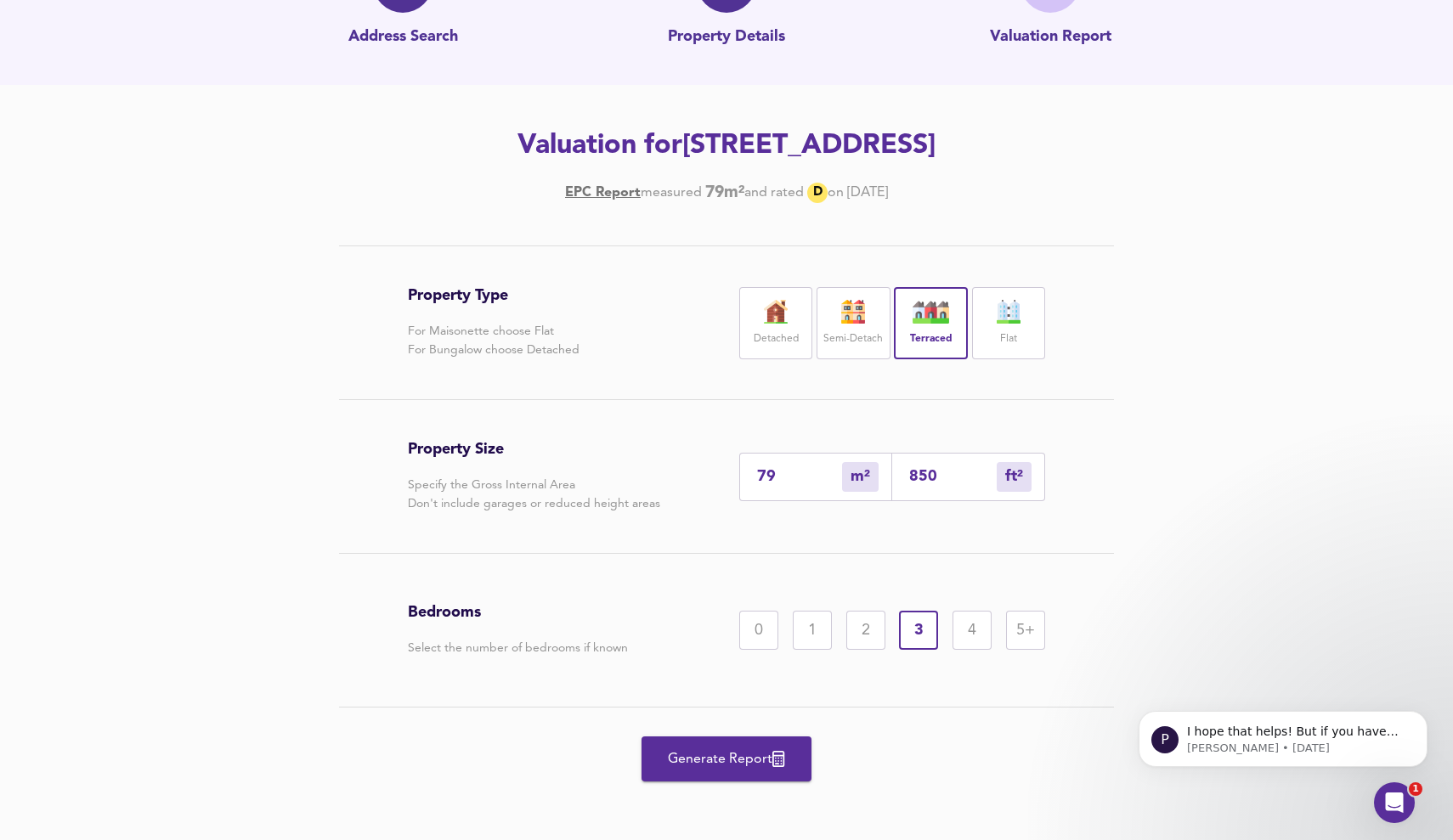
click at [766, 764] on span "Generate Report" at bounding box center [726, 760] width 136 height 24
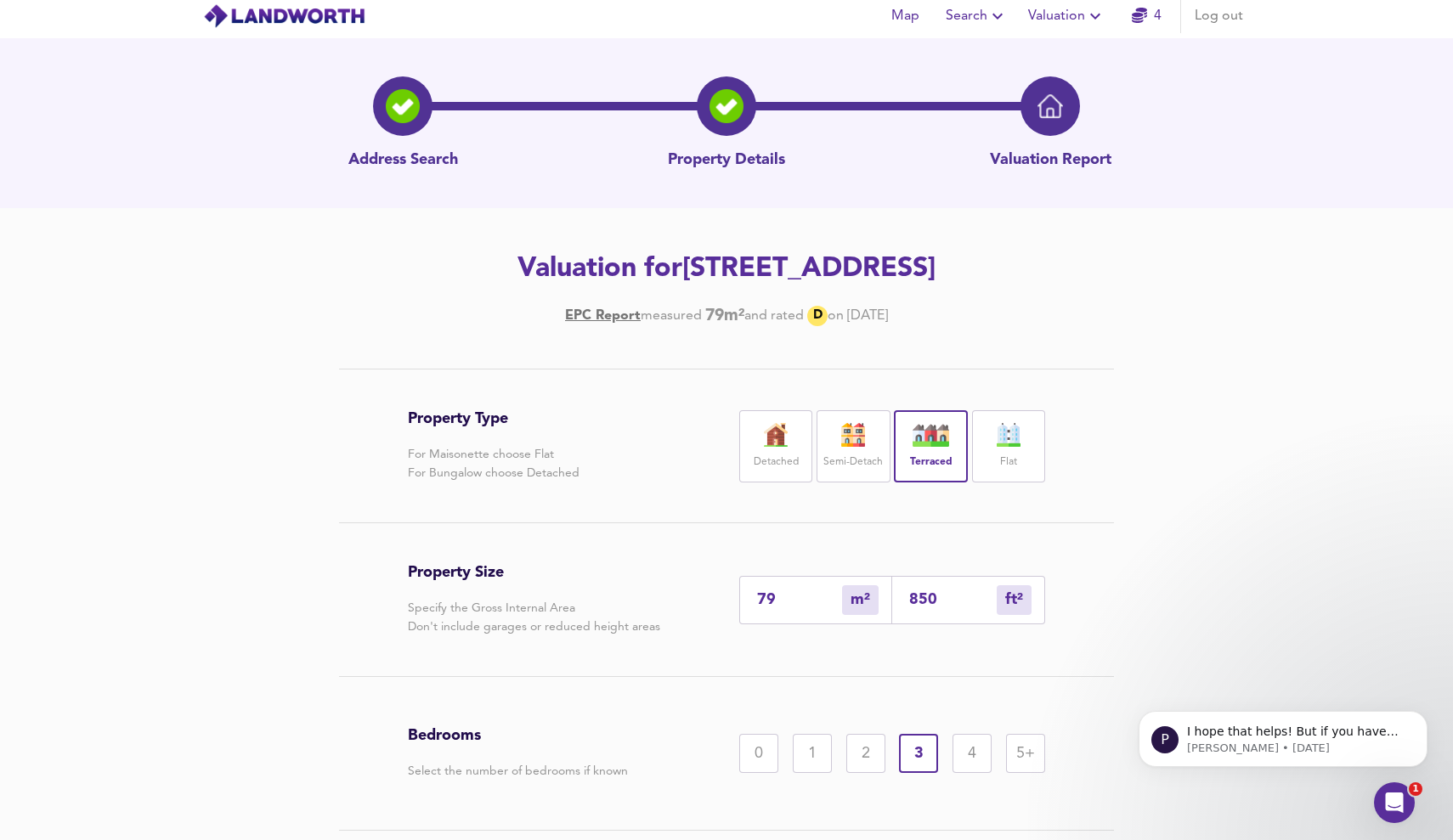
scroll to position [0, 0]
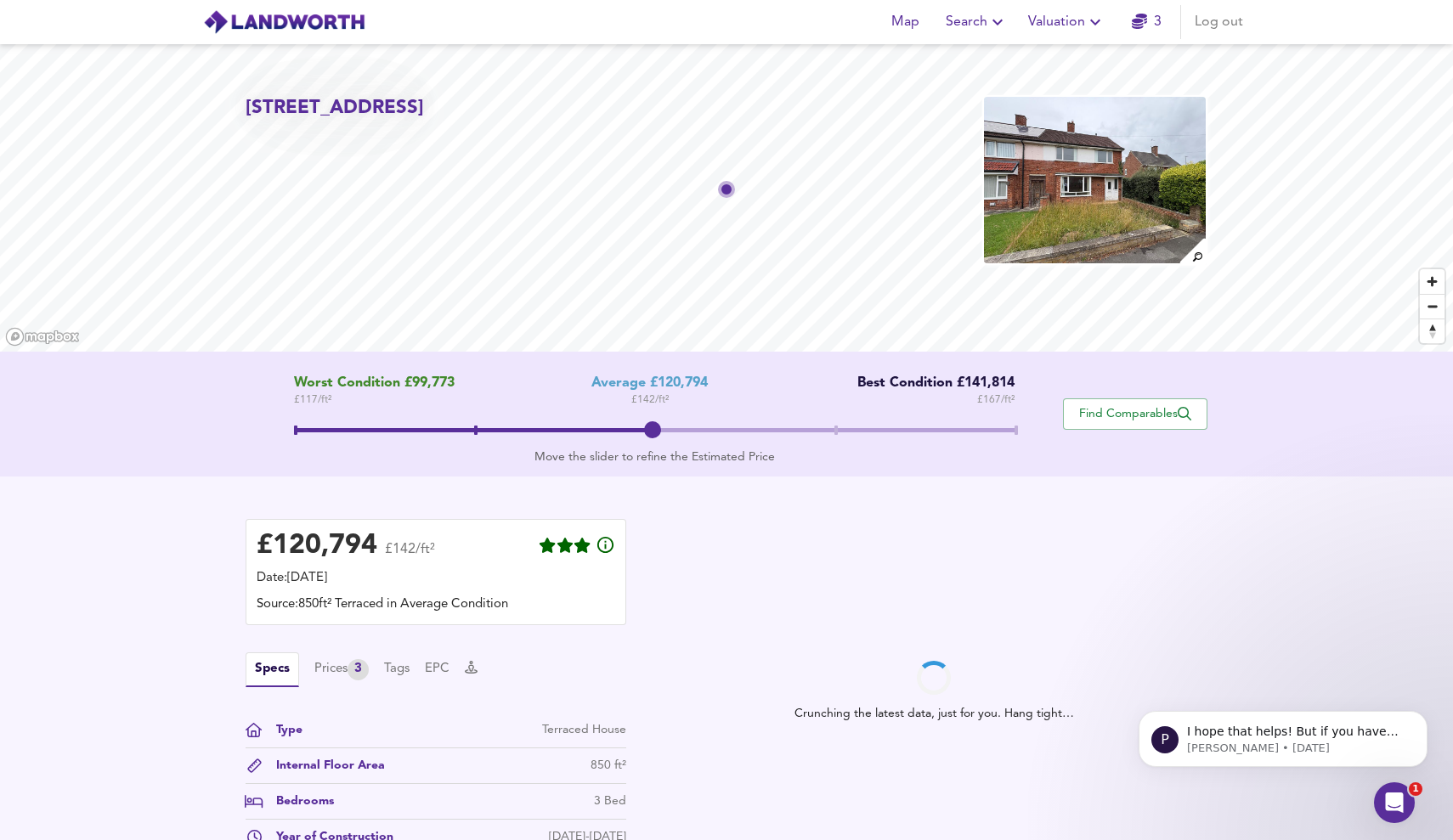
click at [837, 430] on span at bounding box center [654, 433] width 721 height 31
click at [669, 426] on span at bounding box center [654, 433] width 721 height 31
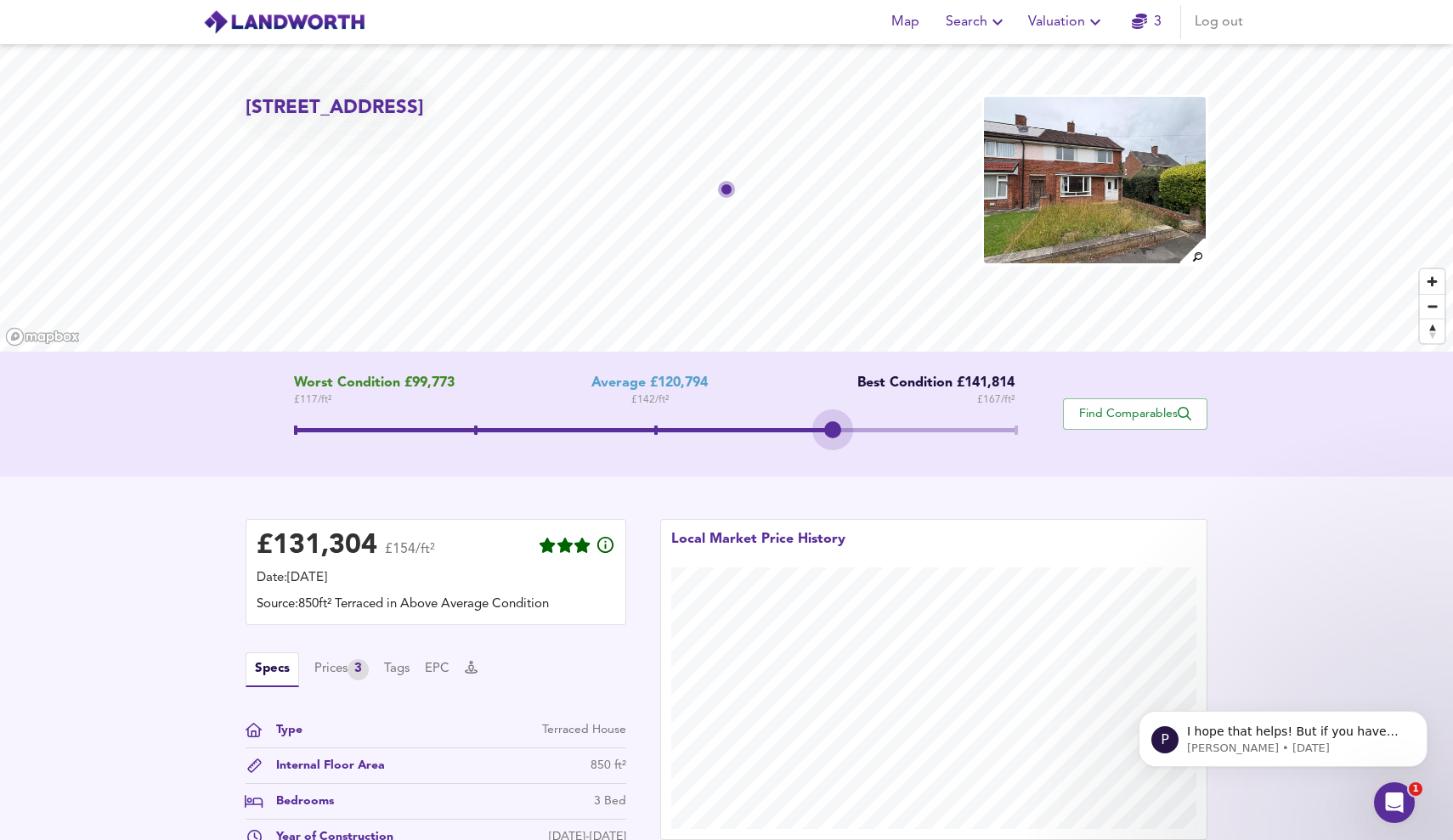
click at [832, 430] on span at bounding box center [654, 430] width 721 height 4
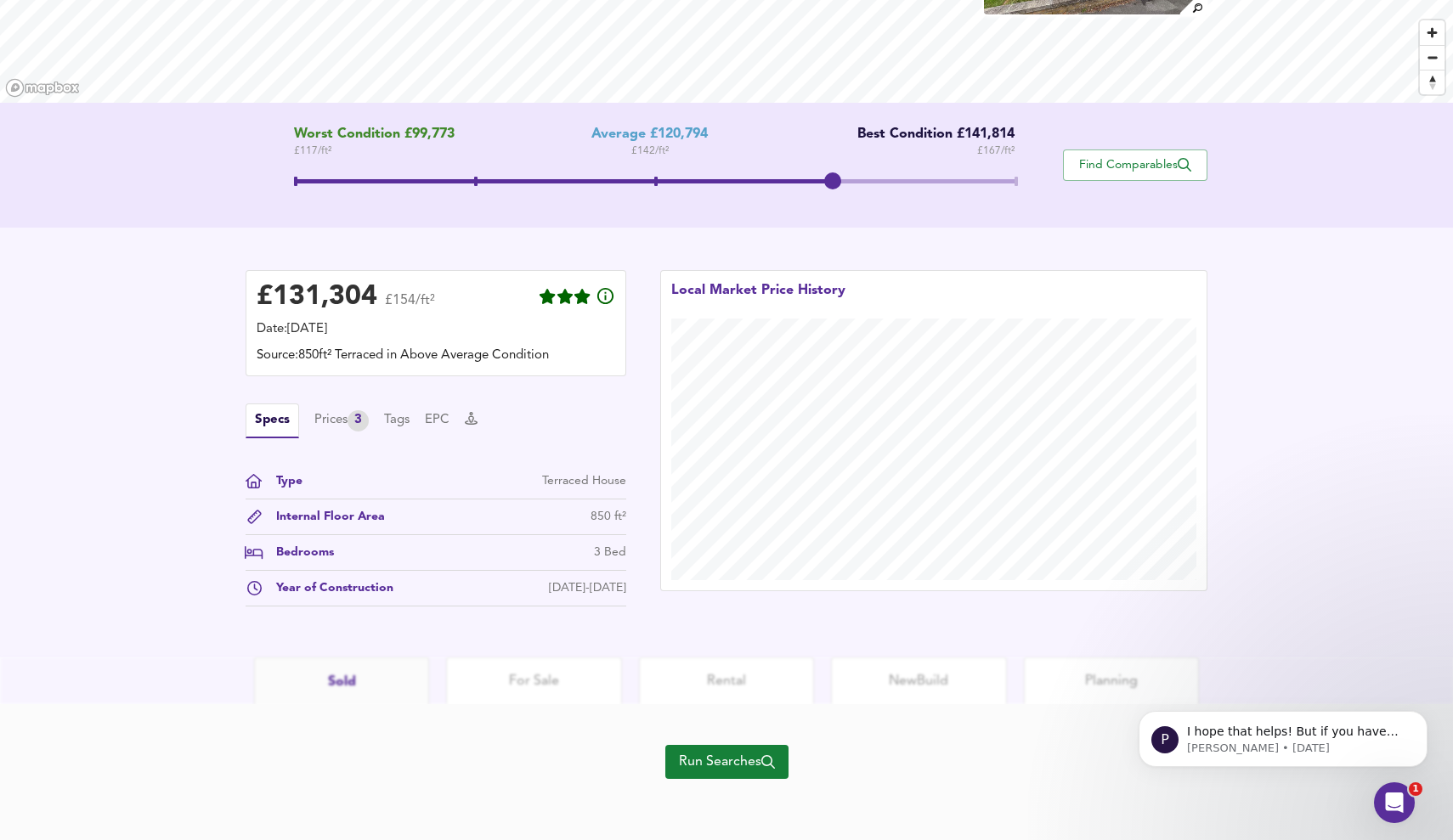
click at [713, 765] on span "Run Searches" at bounding box center [726, 762] width 96 height 24
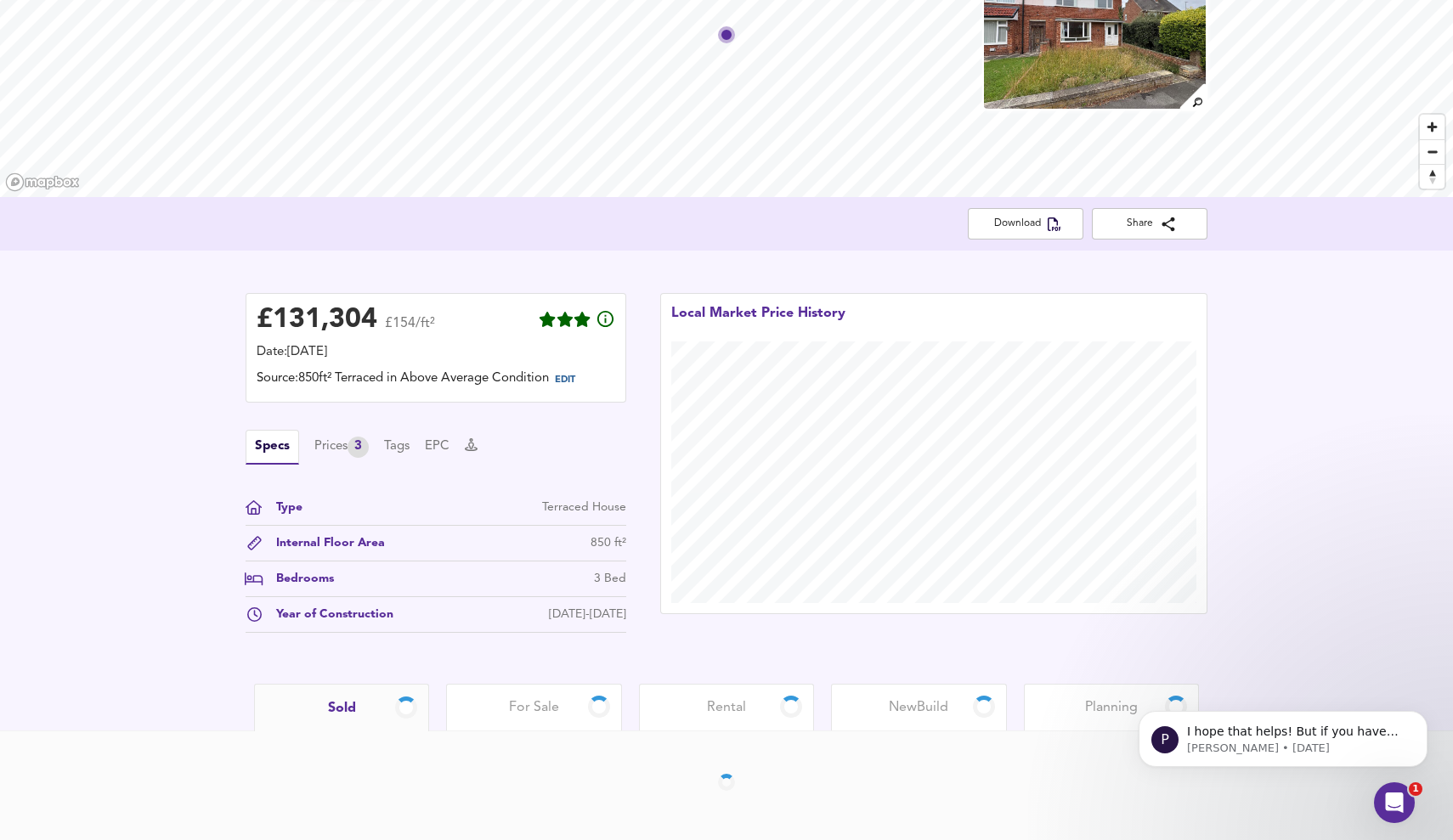
scroll to position [156, 0]
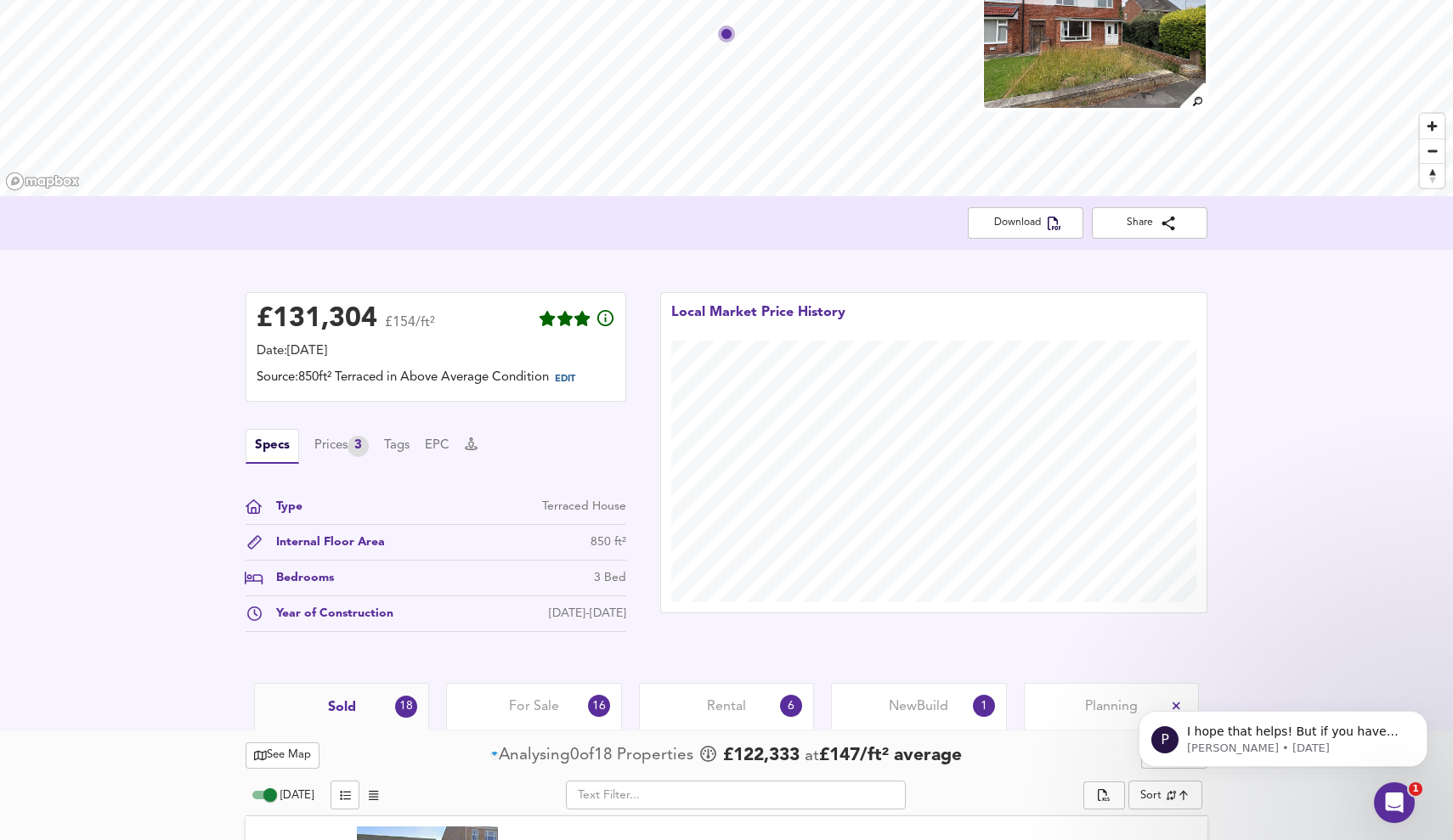
click at [708, 705] on span "Rental" at bounding box center [726, 706] width 39 height 18
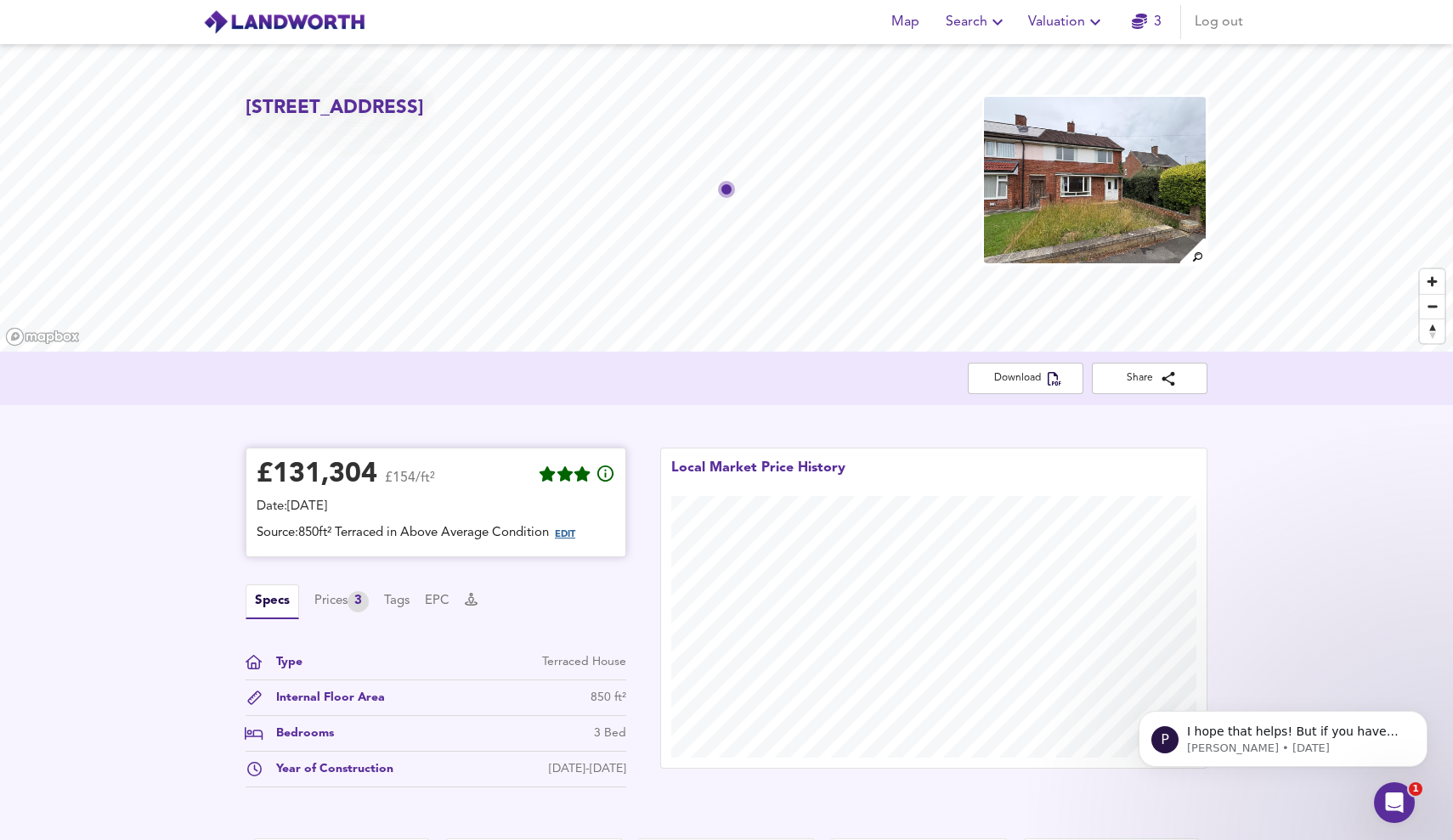
click at [575, 532] on span "EDIT" at bounding box center [564, 535] width 20 height 10
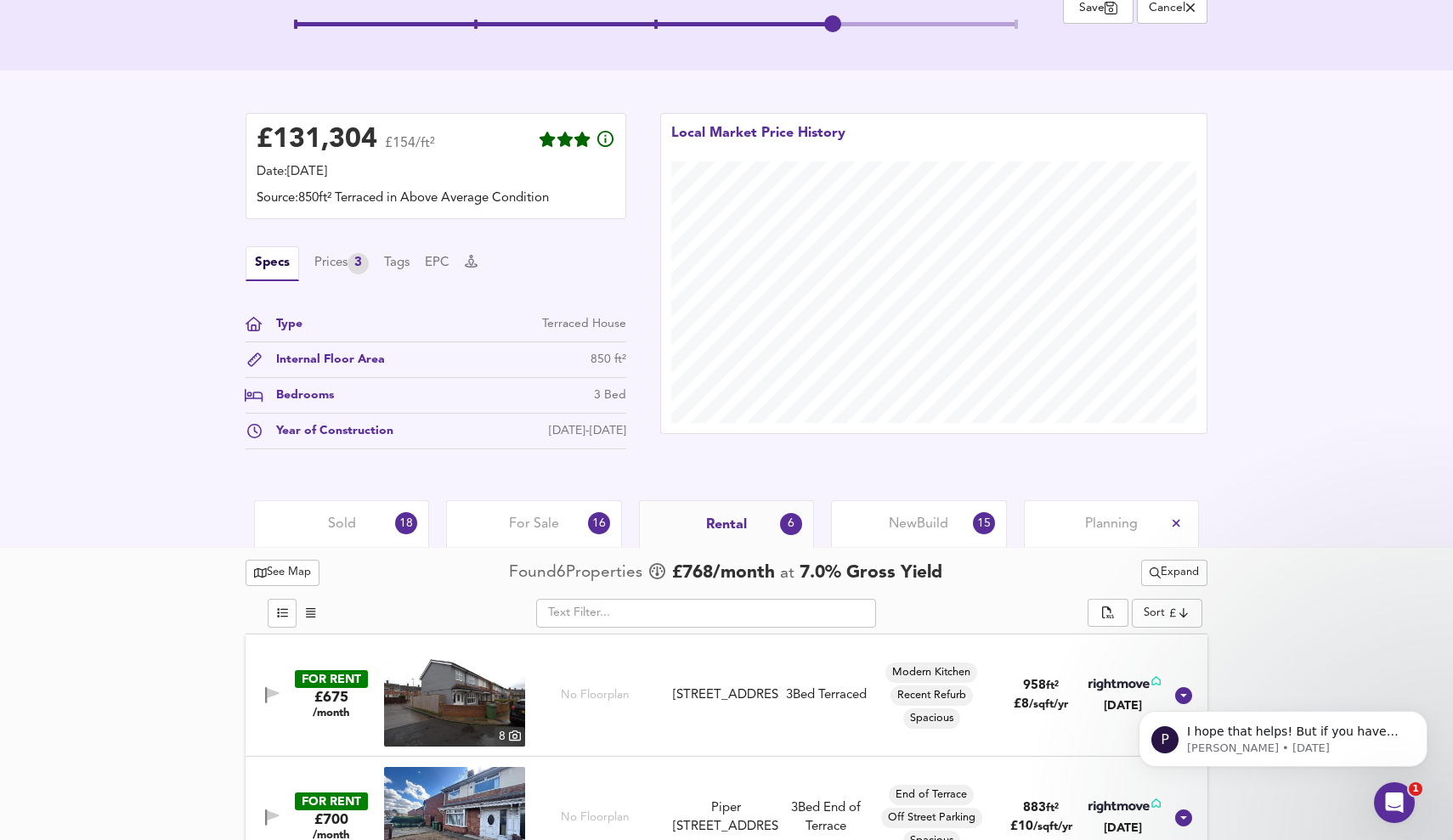
scroll to position [534, 0]
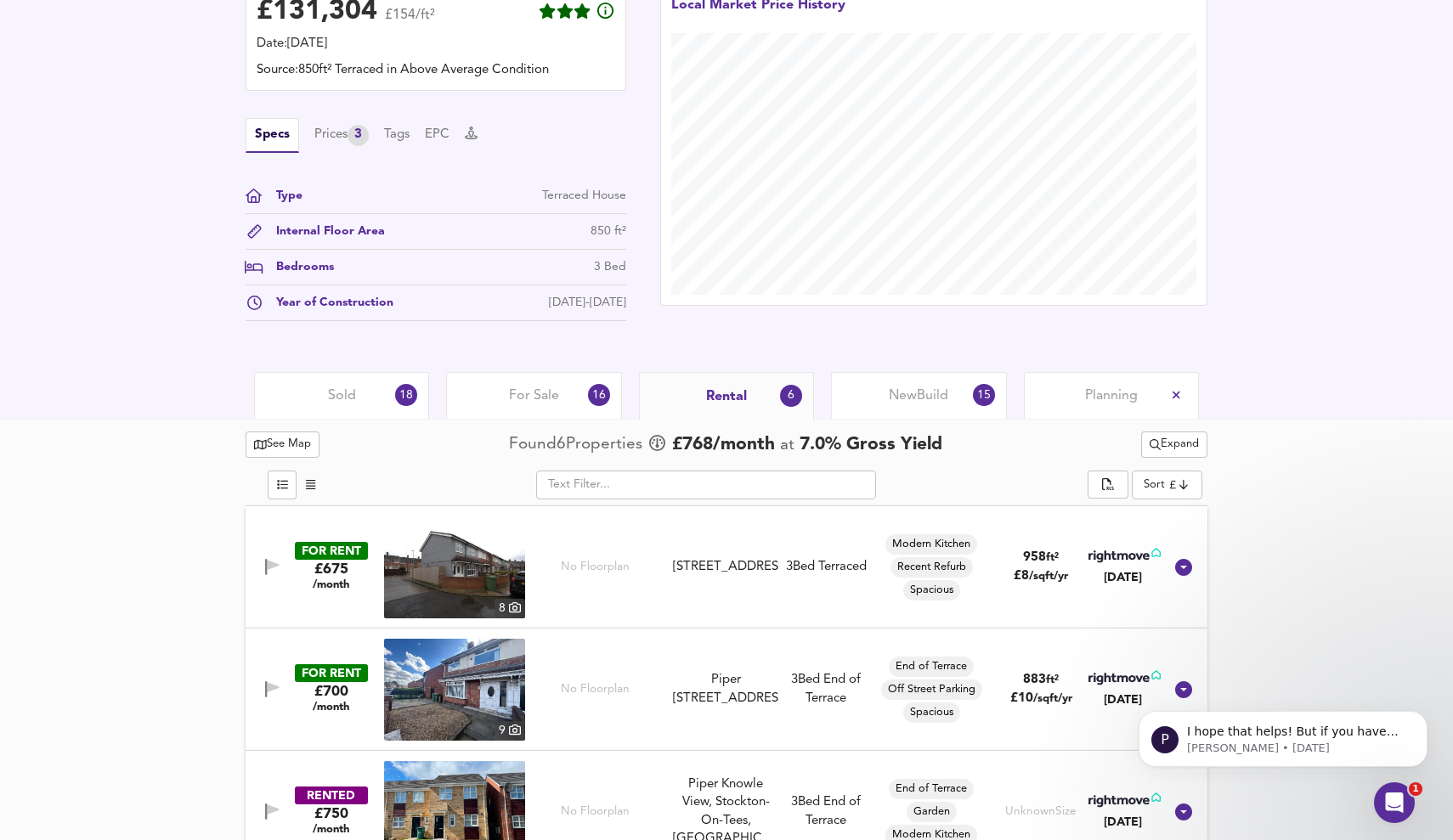
click at [348, 382] on div "Sold 18" at bounding box center [341, 396] width 175 height 46
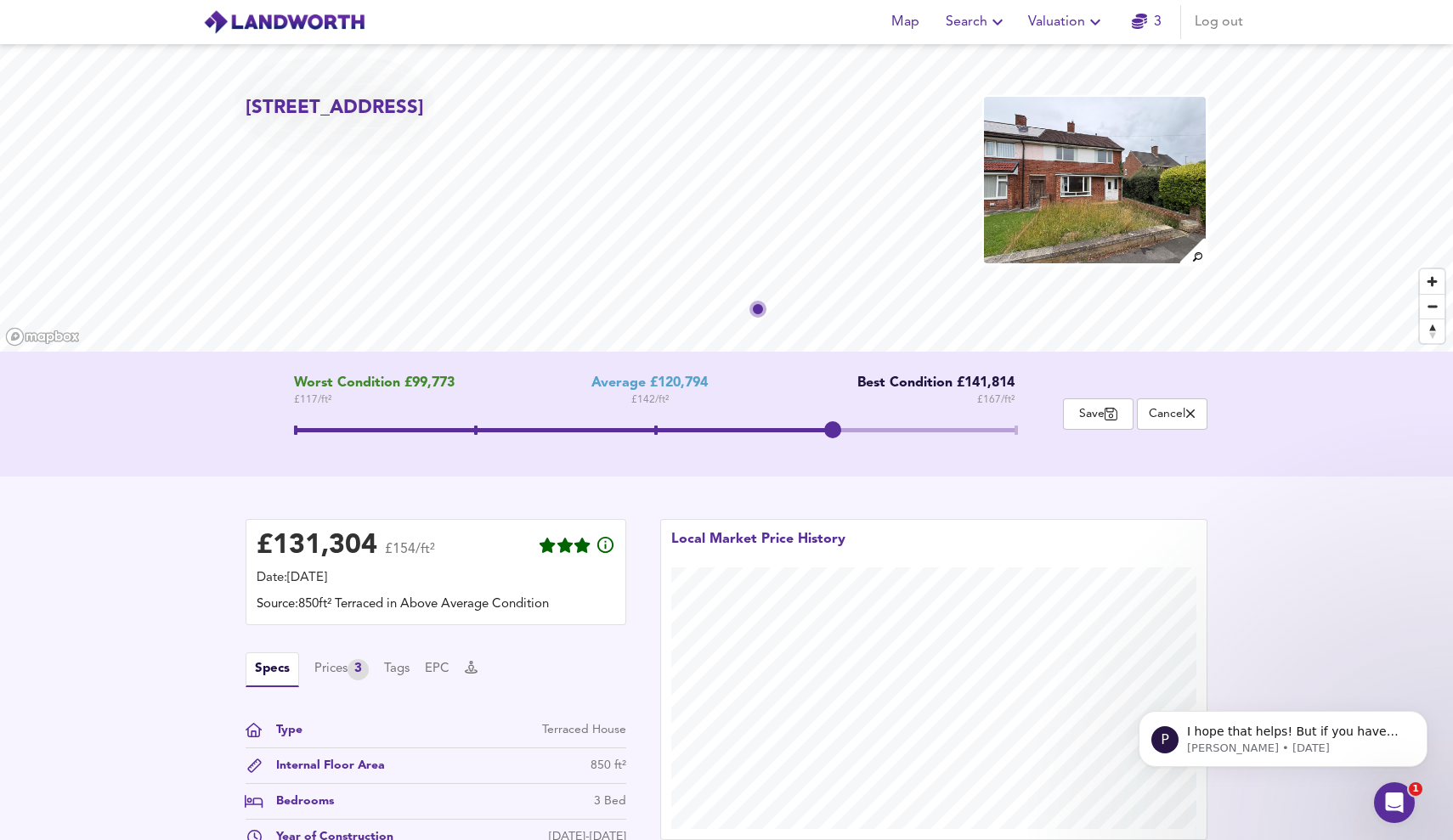
click at [1051, 28] on span "Valuation" at bounding box center [1067, 22] width 77 height 24
click at [1046, 84] on li "Valuation Report History" at bounding box center [1067, 92] width 203 height 31
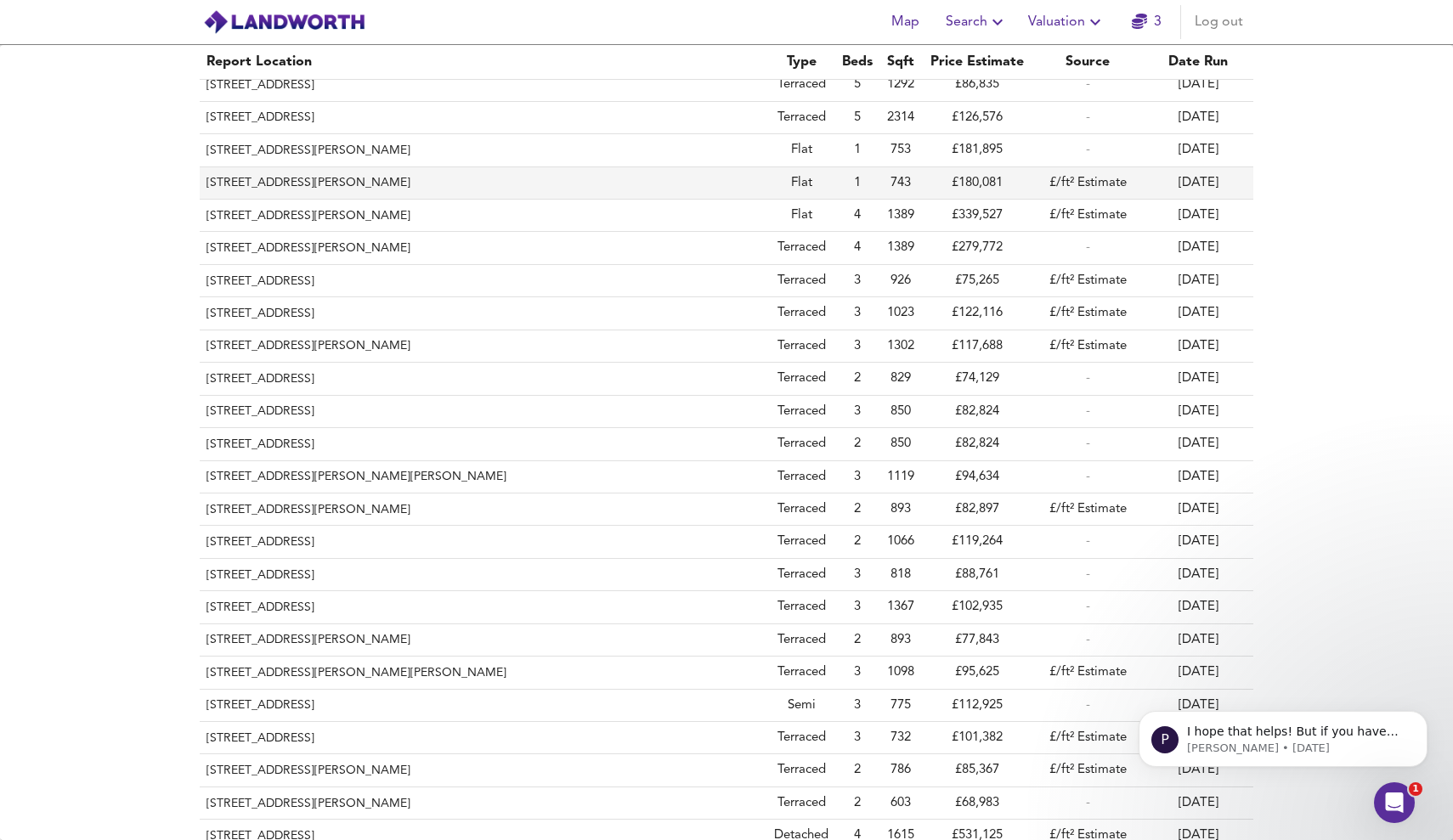
scroll to position [402, 0]
